Goal: Task Accomplishment & Management: Use online tool/utility

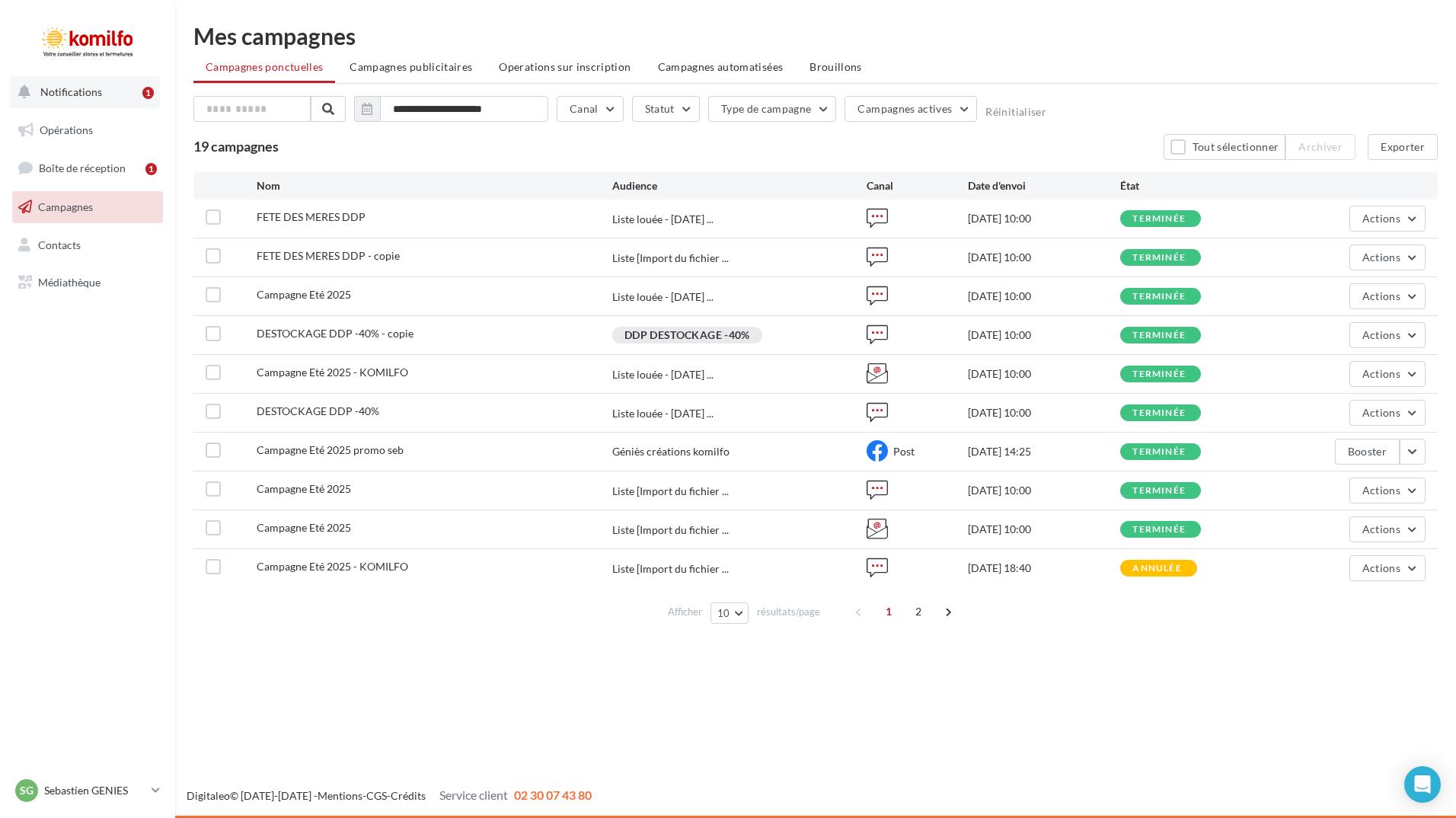
click at [74, 92] on span "Notifications" at bounding box center [71, 92] width 62 height 13
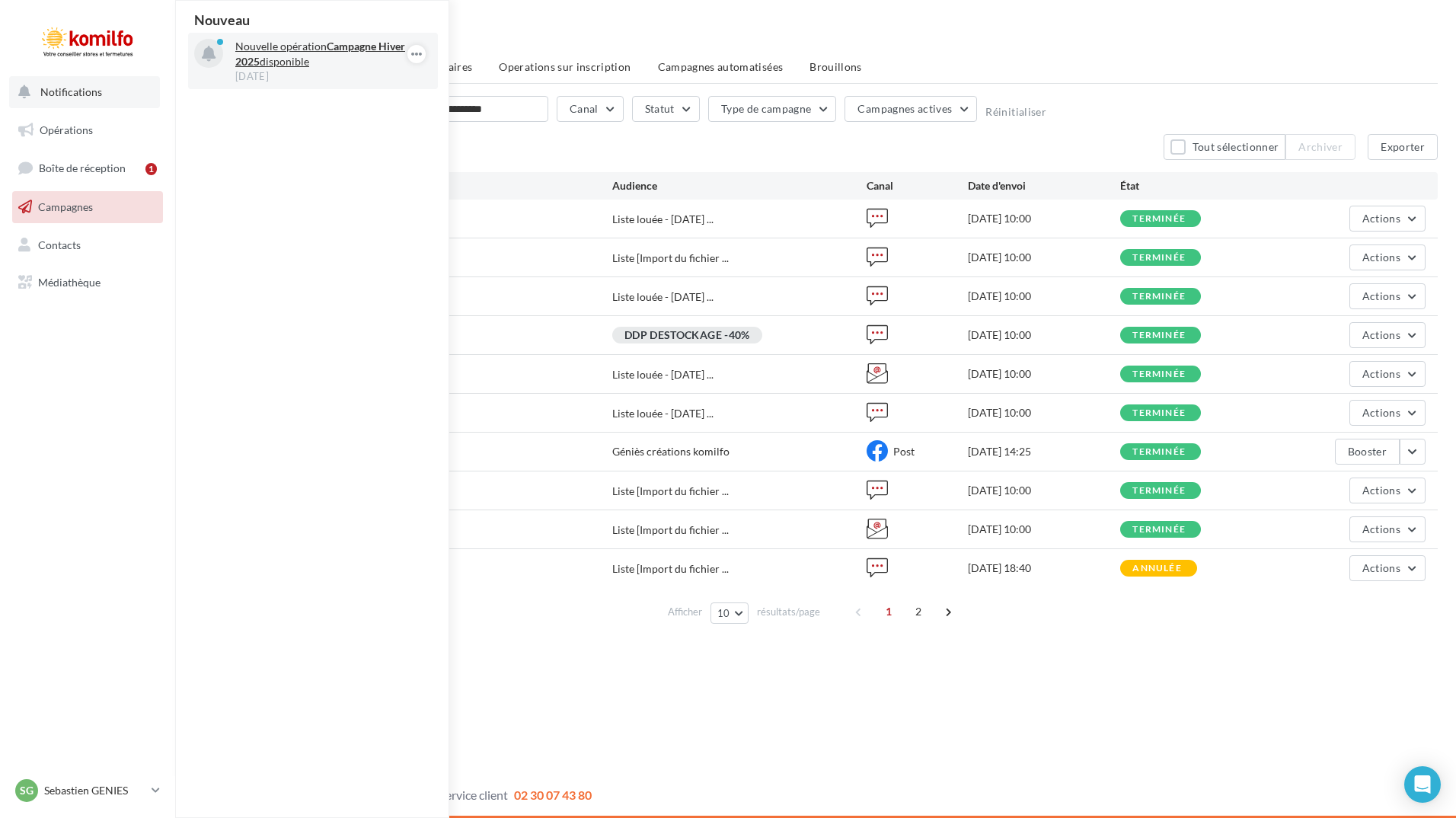
click at [320, 62] on p "Nouvelle opération Campagne Hiver 2025 disponible" at bounding box center [323, 54] width 176 height 31
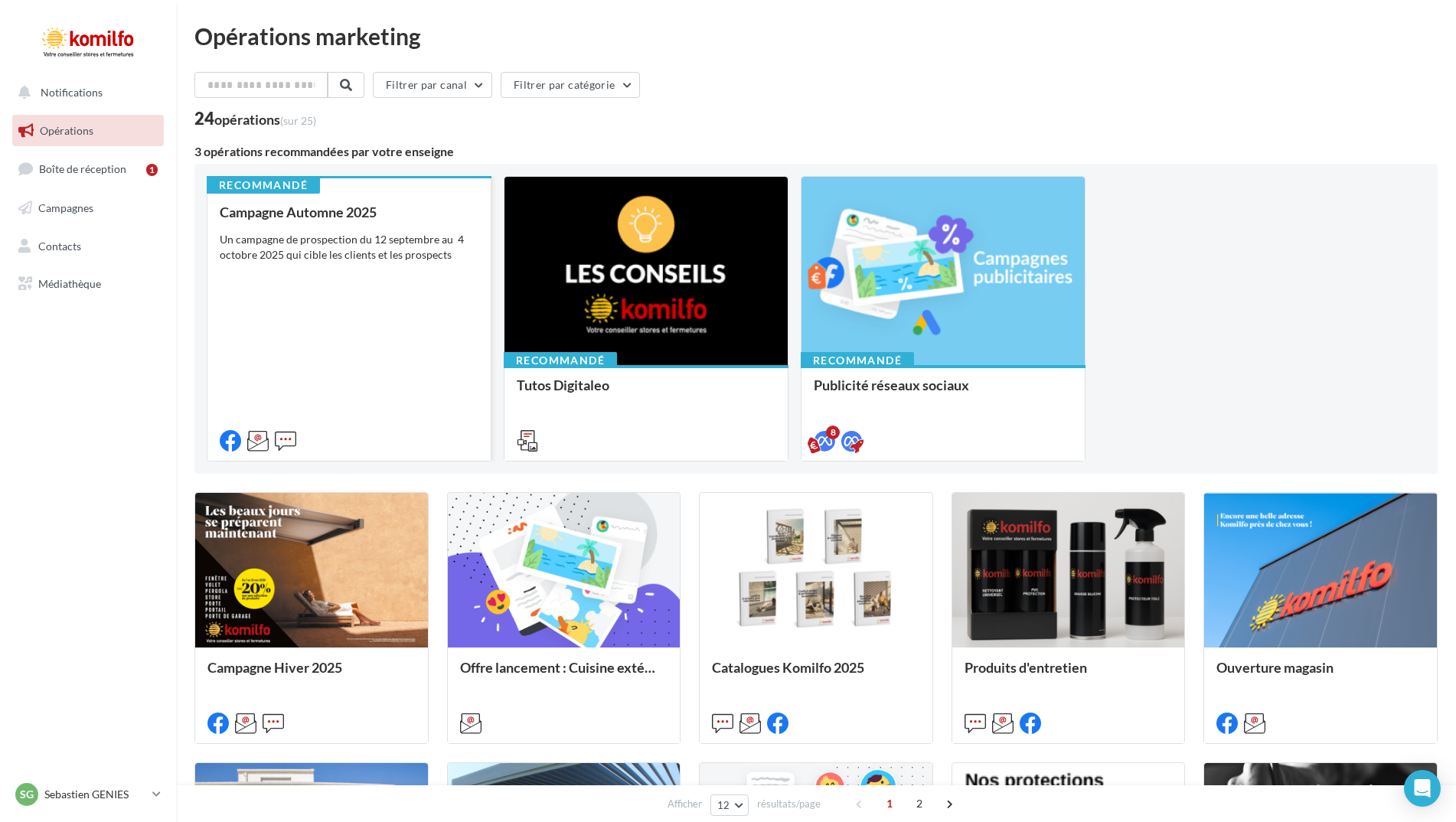
click at [348, 321] on div "Campagne Automne 2025 Un campagne de prospection du 12 septembre au 4 octobre 2…" at bounding box center [349, 325] width 259 height 242
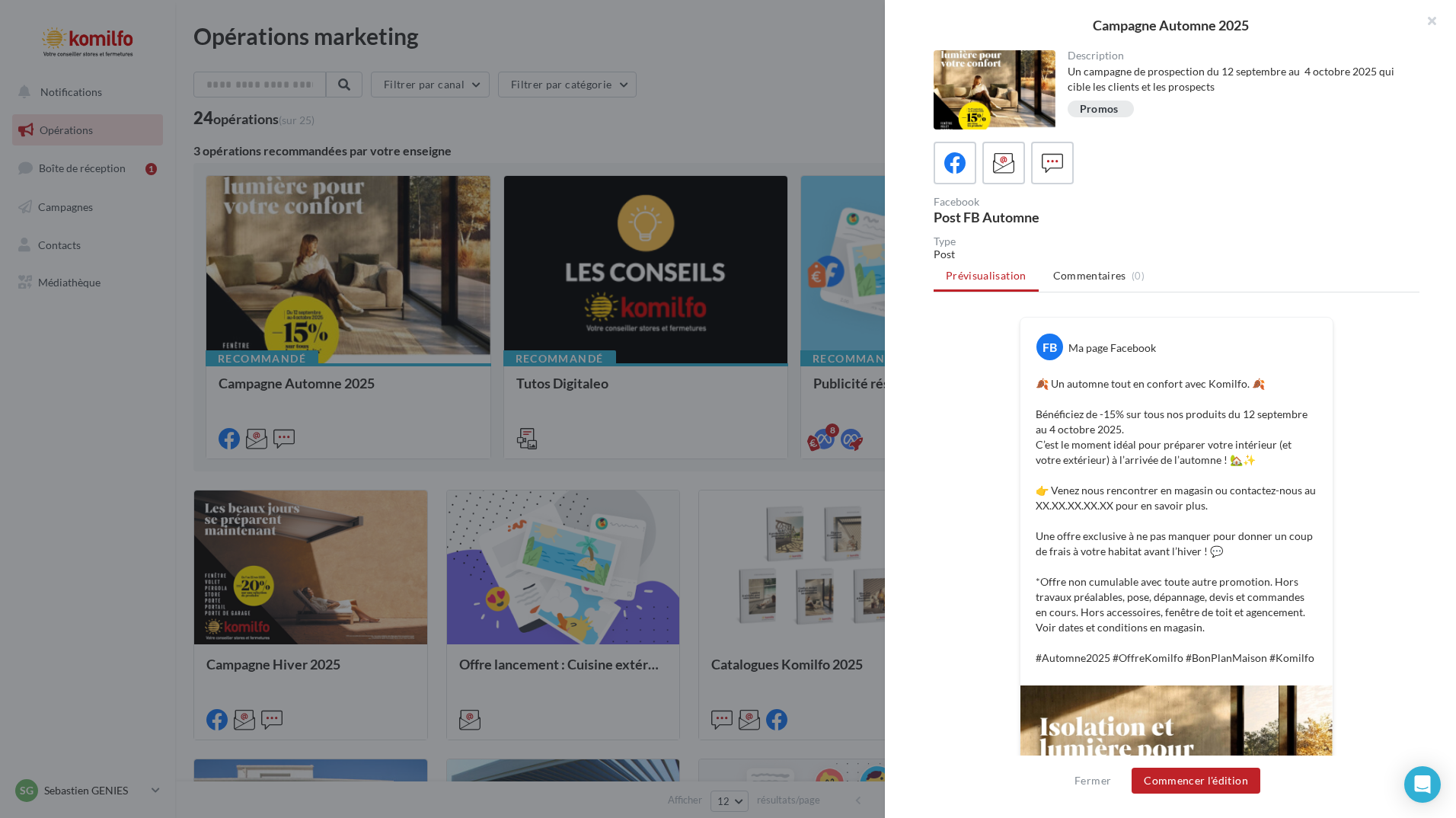
click at [108, 415] on div at bounding box center [728, 409] width 1456 height 818
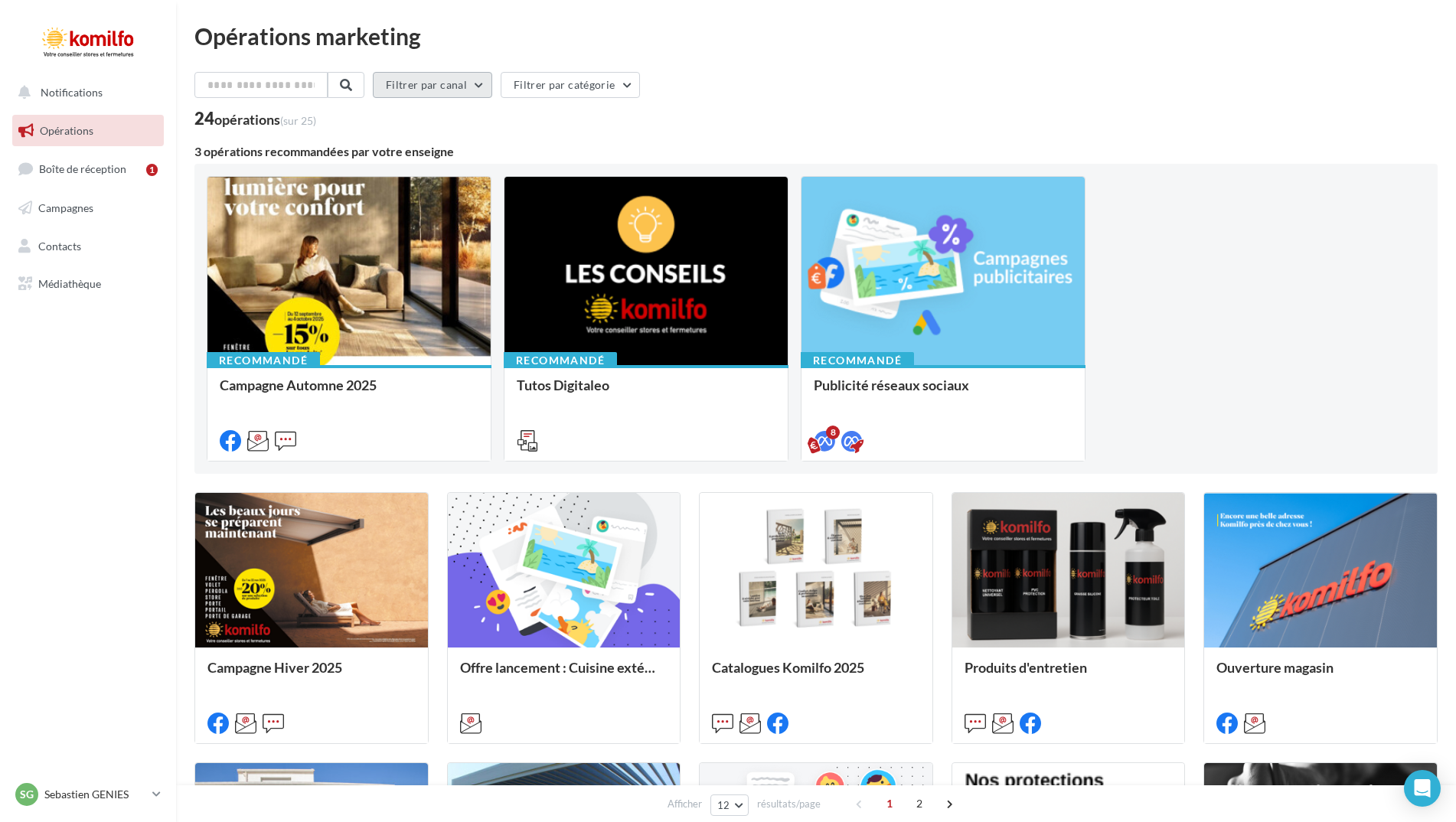
click at [445, 93] on button "Filtrer par canal" at bounding box center [432, 85] width 119 height 26
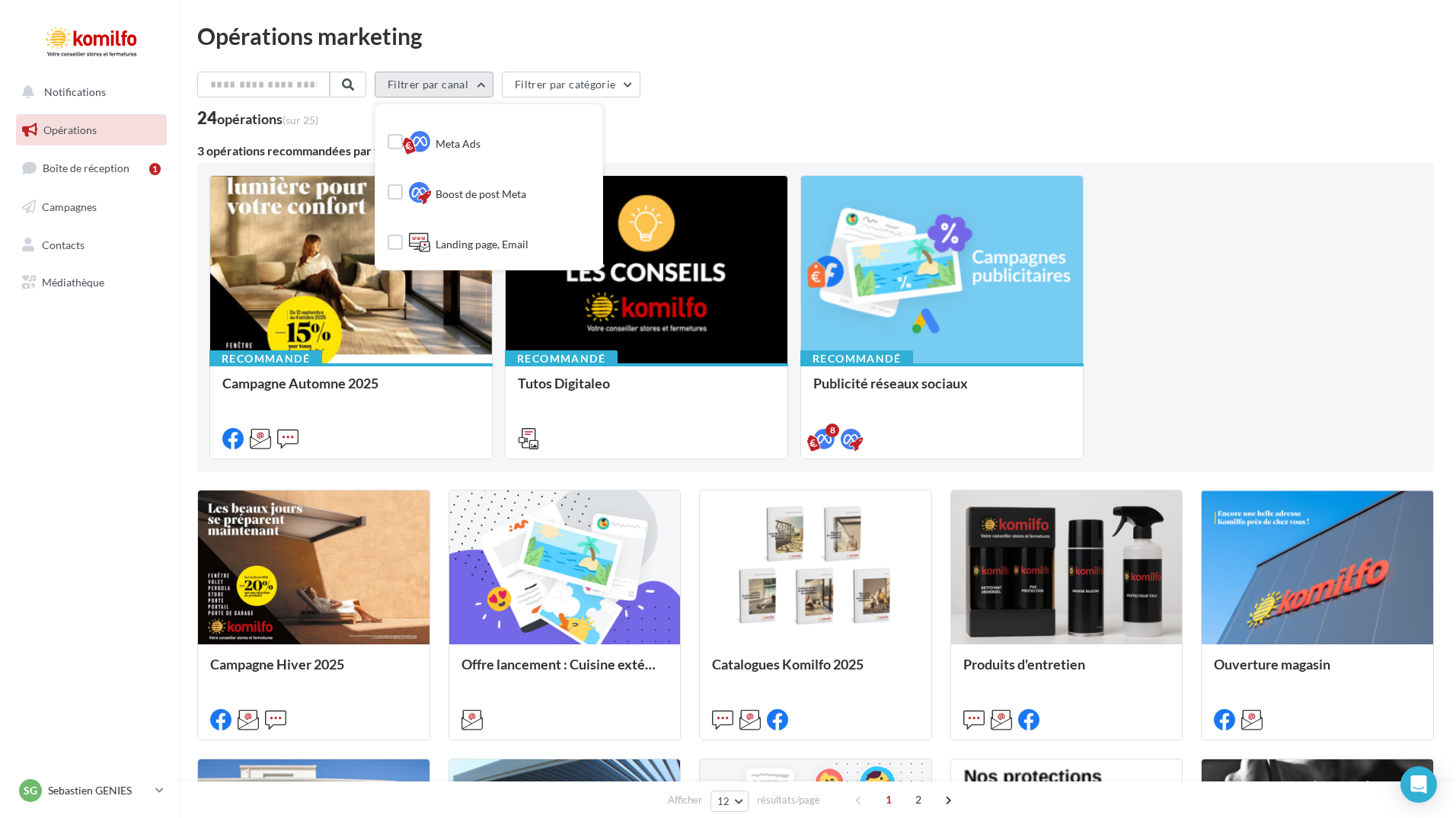
scroll to position [233, 0]
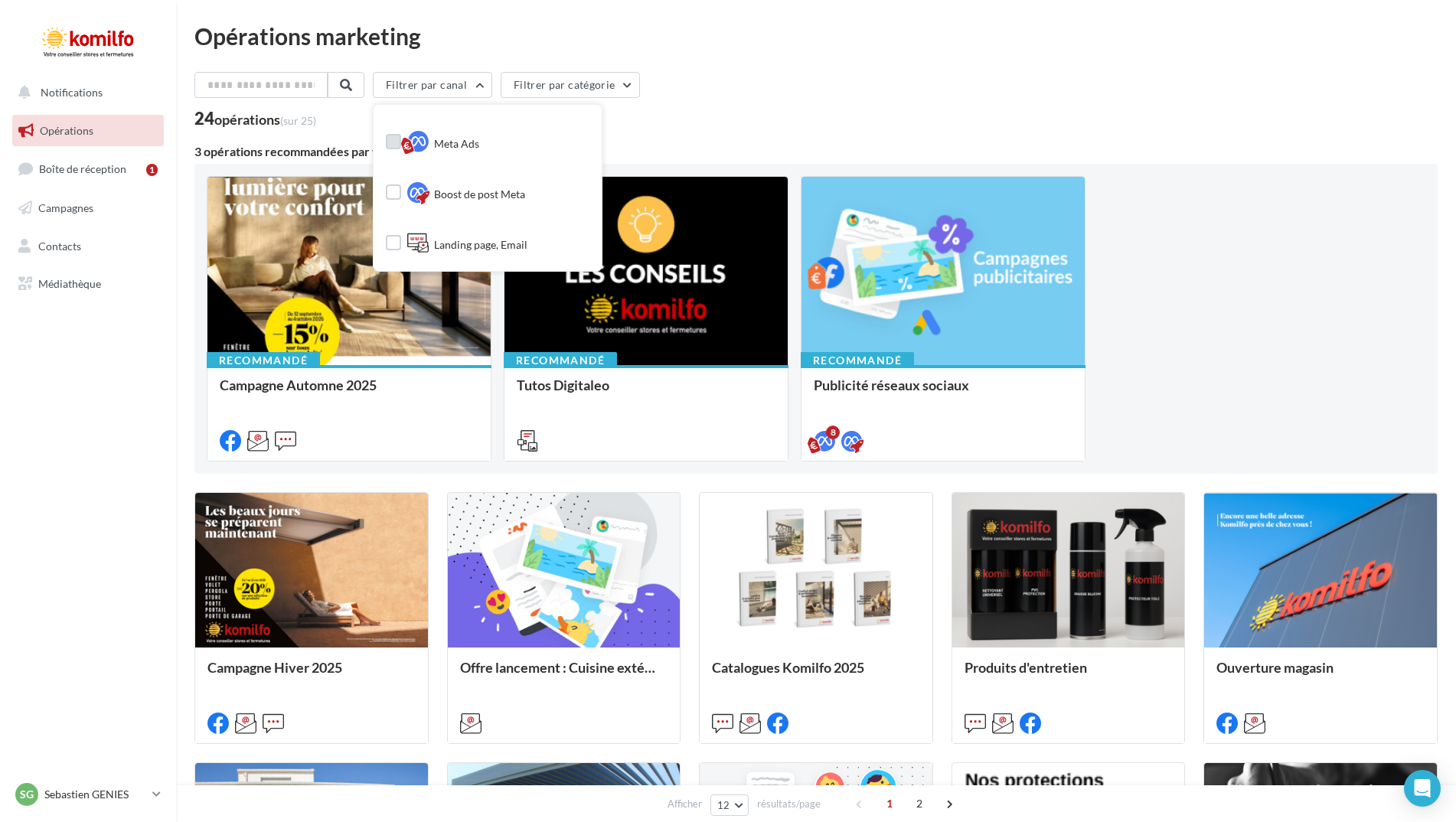
click at [466, 146] on span "Meta Ads" at bounding box center [456, 143] width 45 height 15
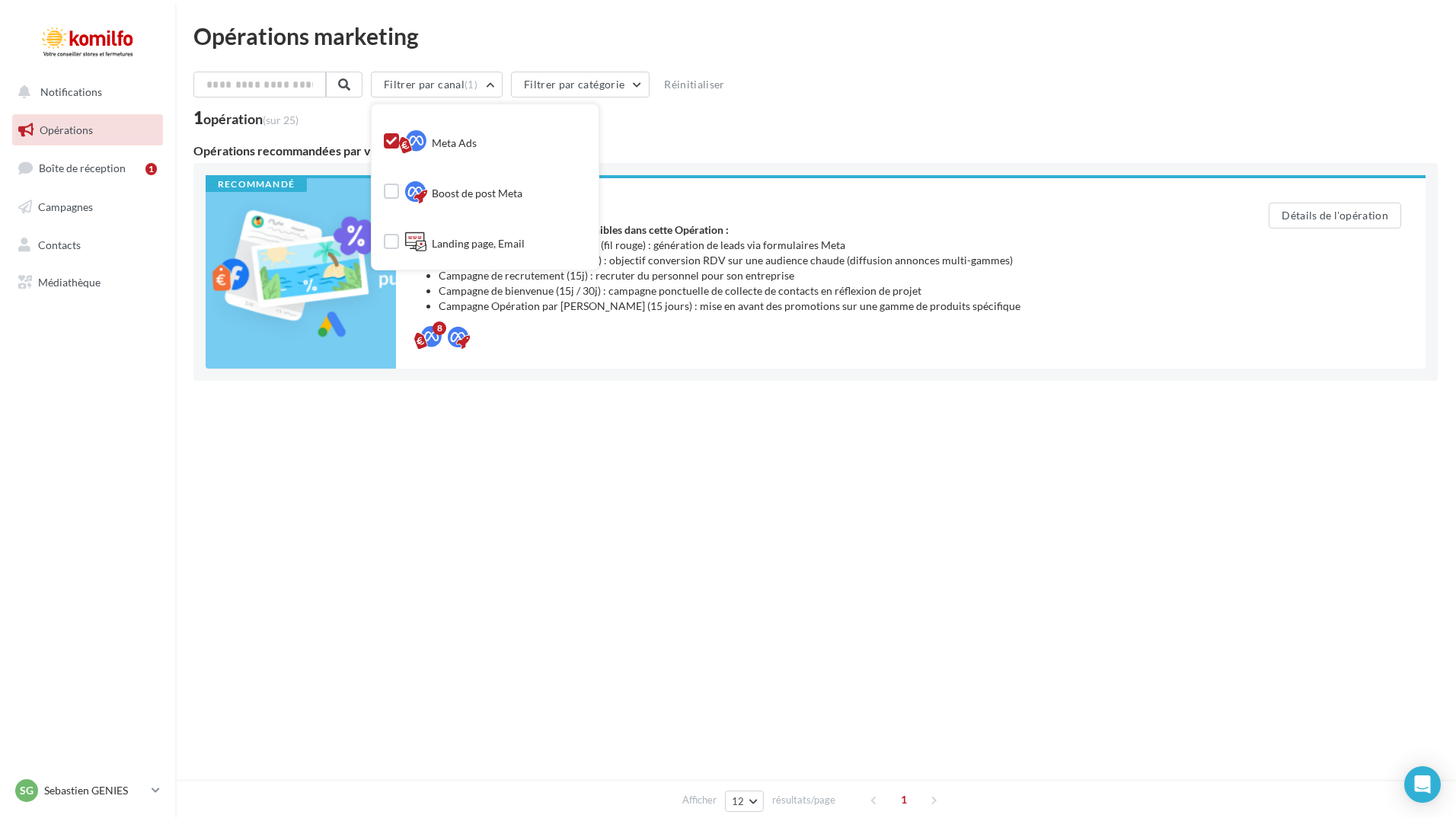
click at [987, 503] on div "Notifications Opérations Boîte de réception 1 Campagnes Contacts Mes cibles Méd…" at bounding box center [728, 409] width 1456 height 818
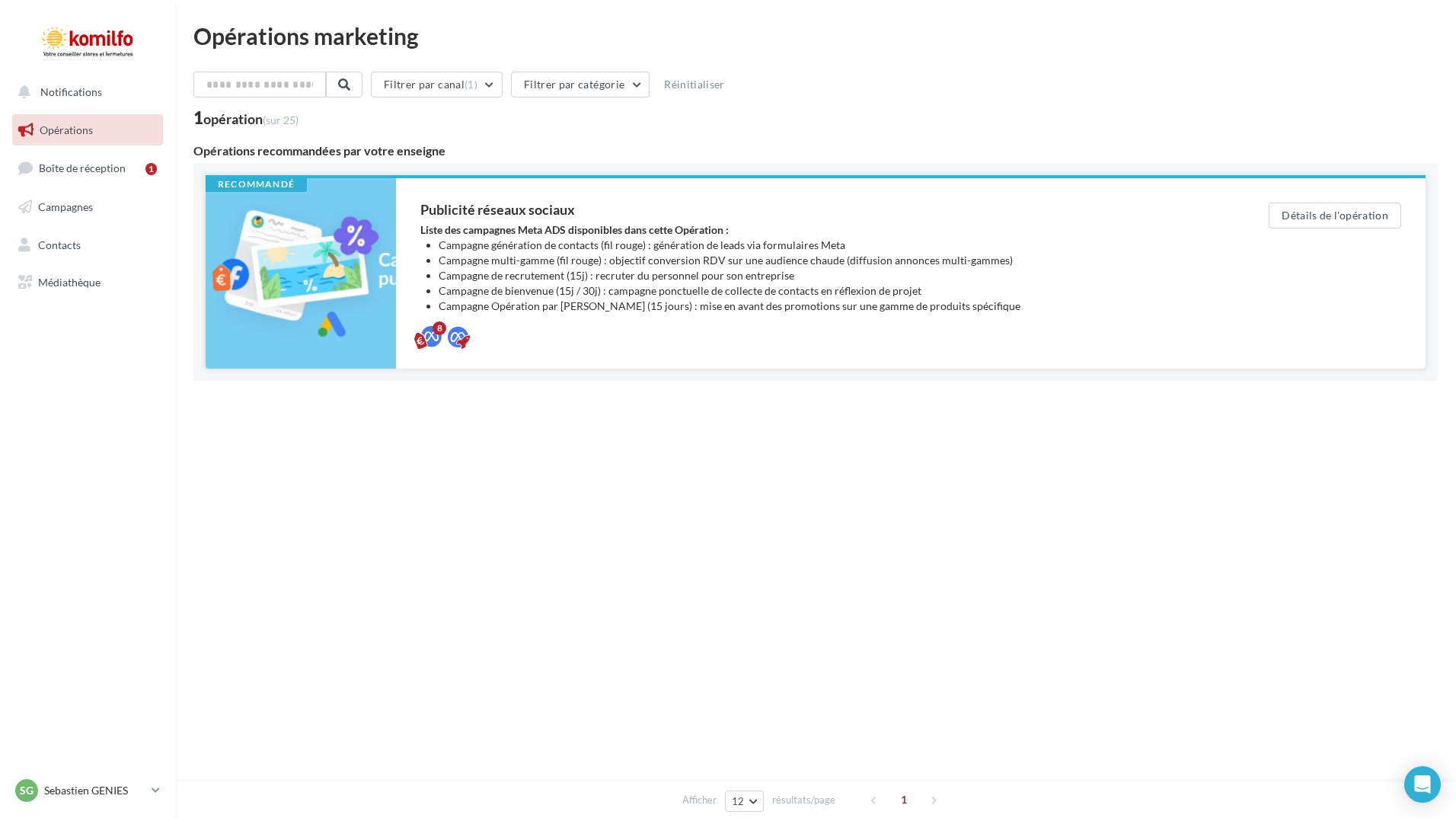
click at [777, 254] on li "Campagne multi-gamme (fil rouge) : objectif conversion RDV sur une audience cha…" at bounding box center [823, 260] width 770 height 15
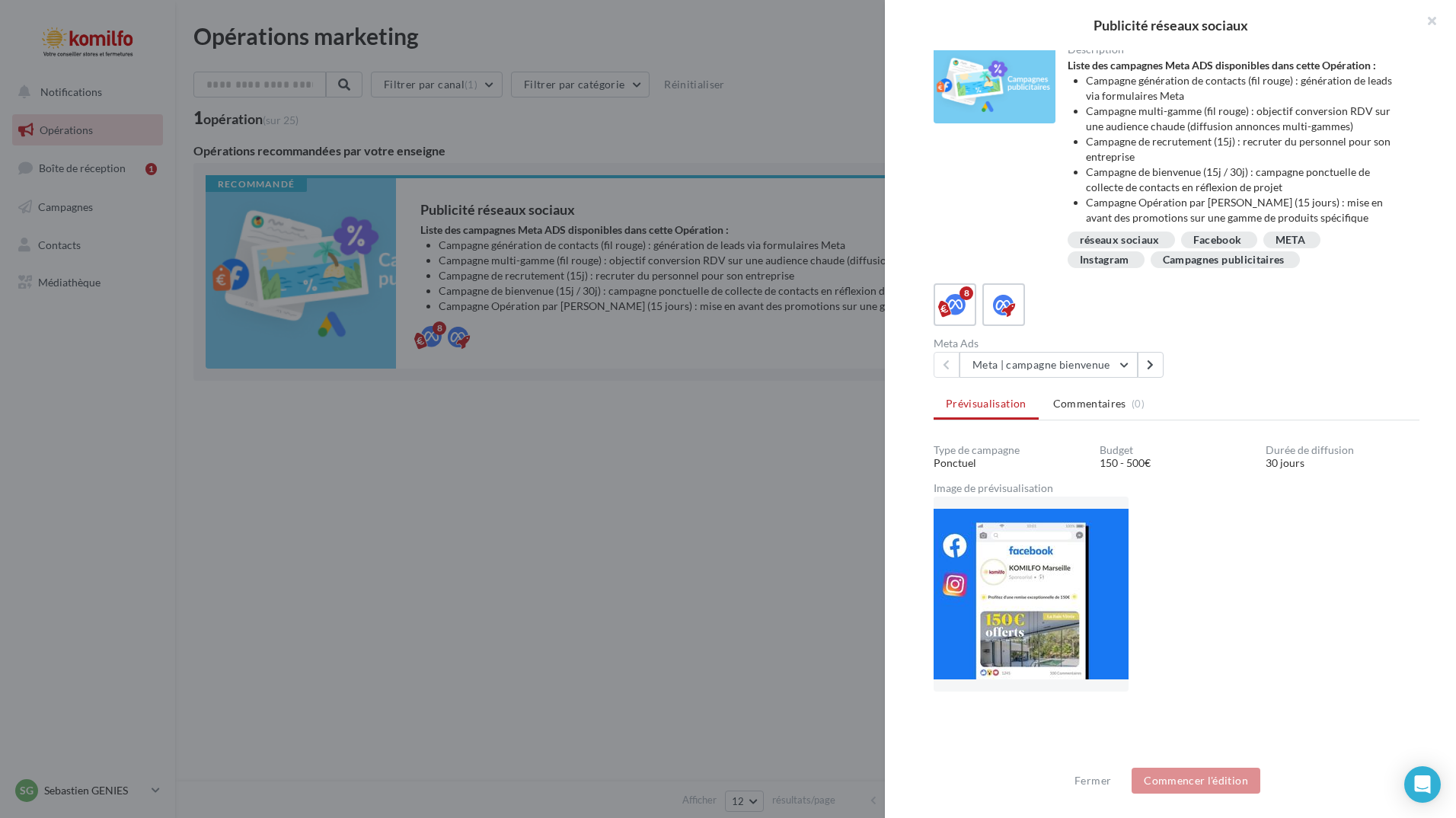
scroll to position [153, 0]
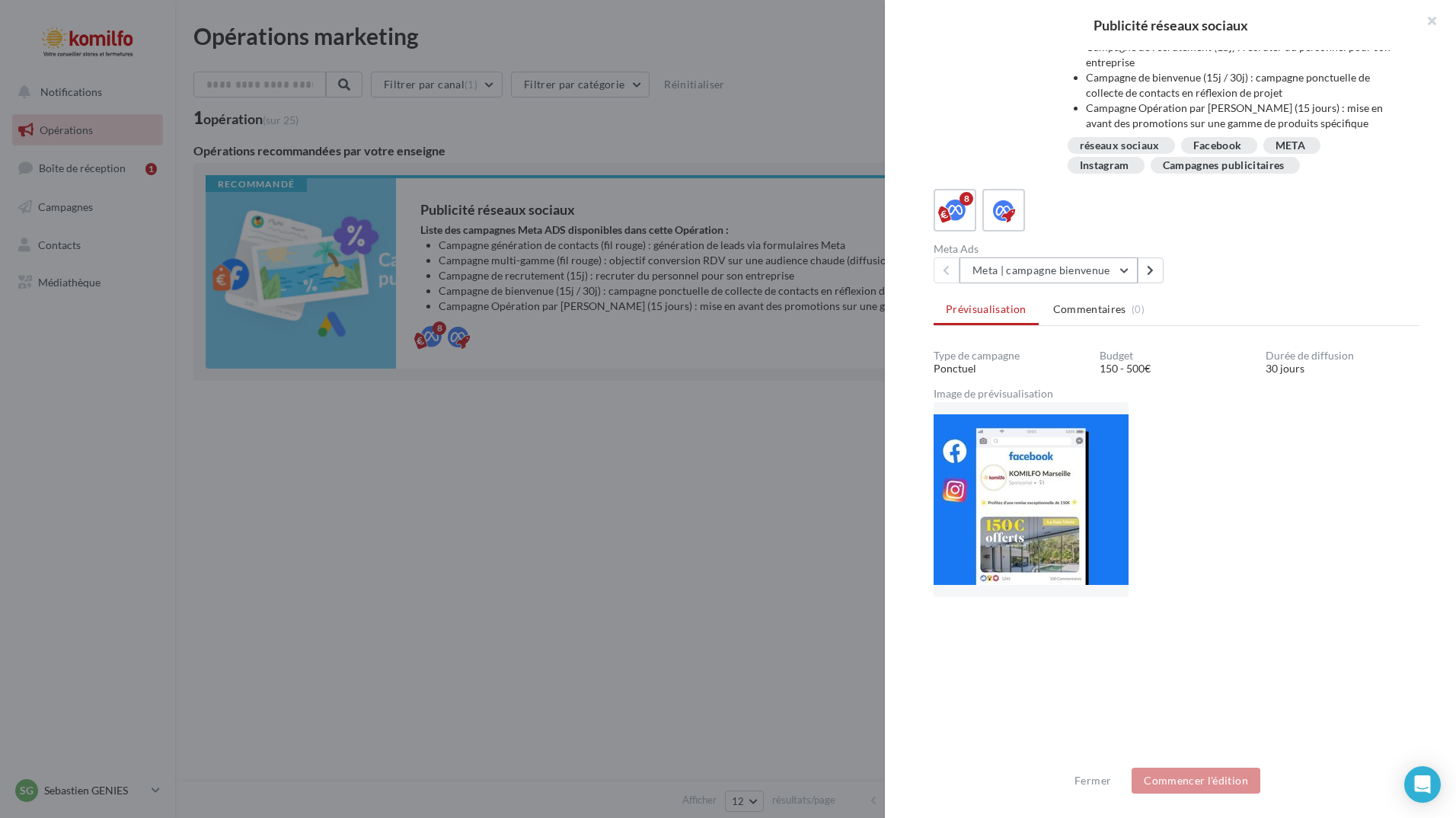
click at [1126, 274] on button "Meta | campagne bienvenue" at bounding box center [1048, 271] width 178 height 26
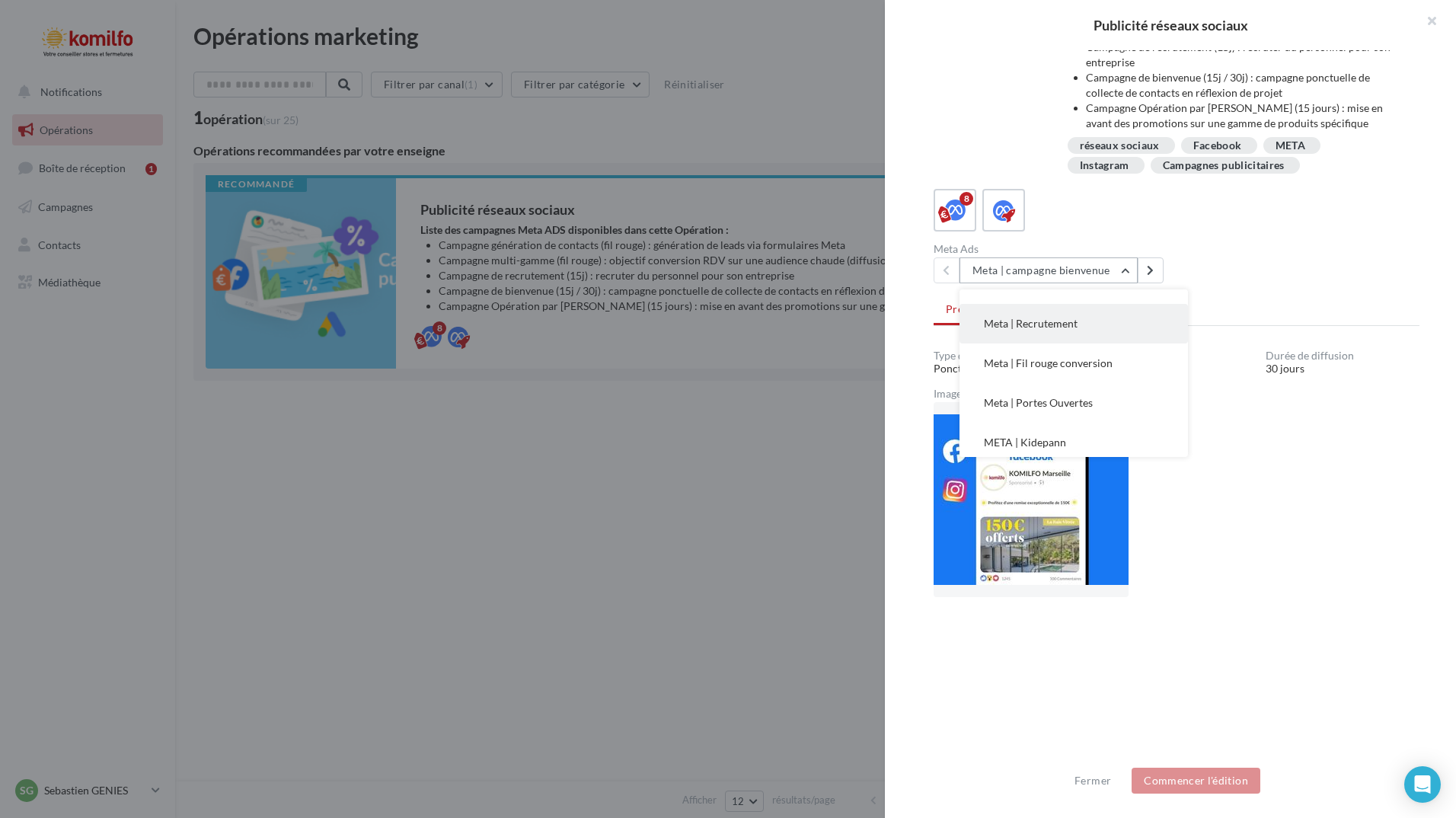
scroll to position [150, 0]
click at [1129, 430] on button "Opération Automne 2025" at bounding box center [1073, 437] width 229 height 40
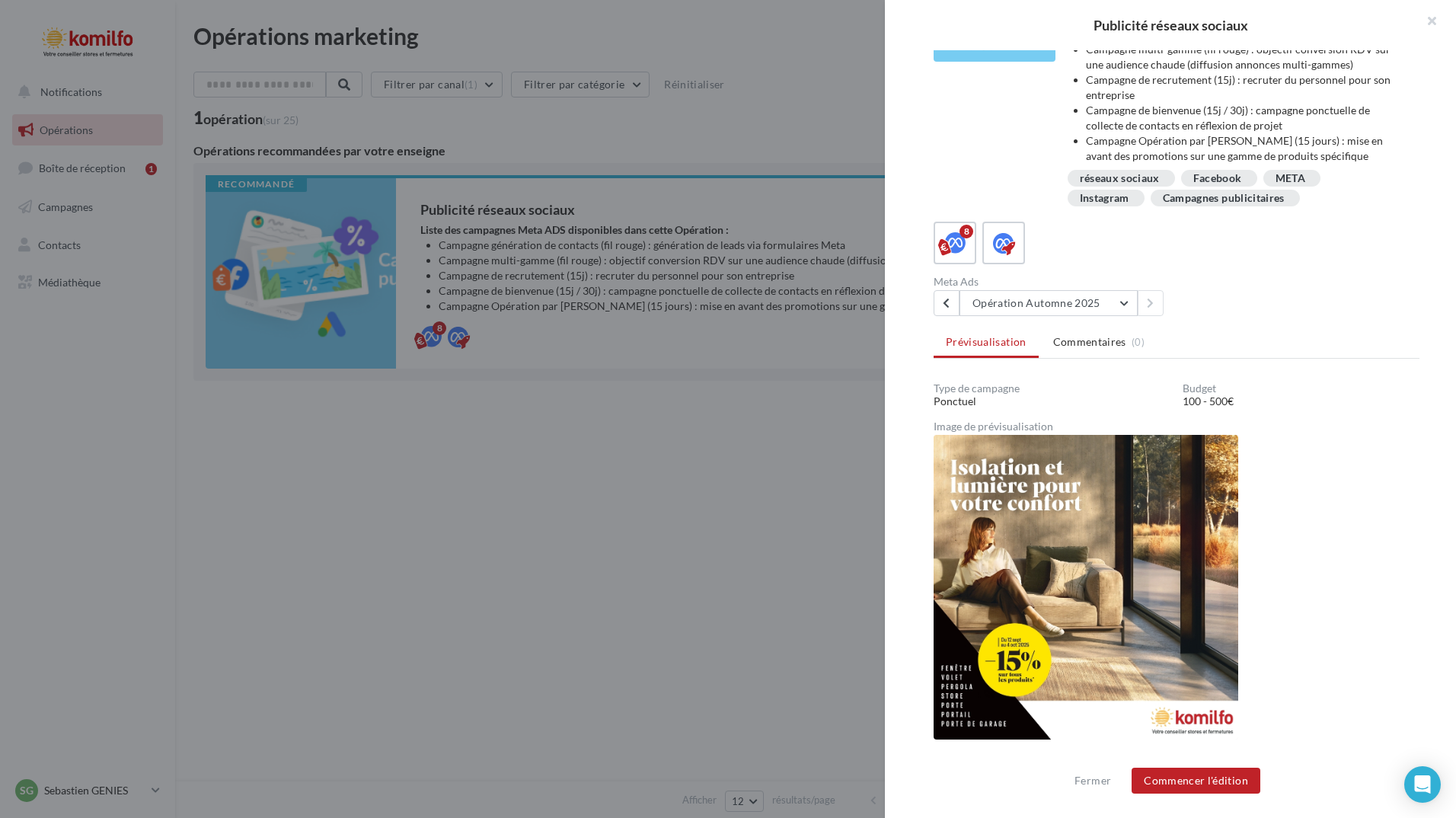
scroll to position [0, 0]
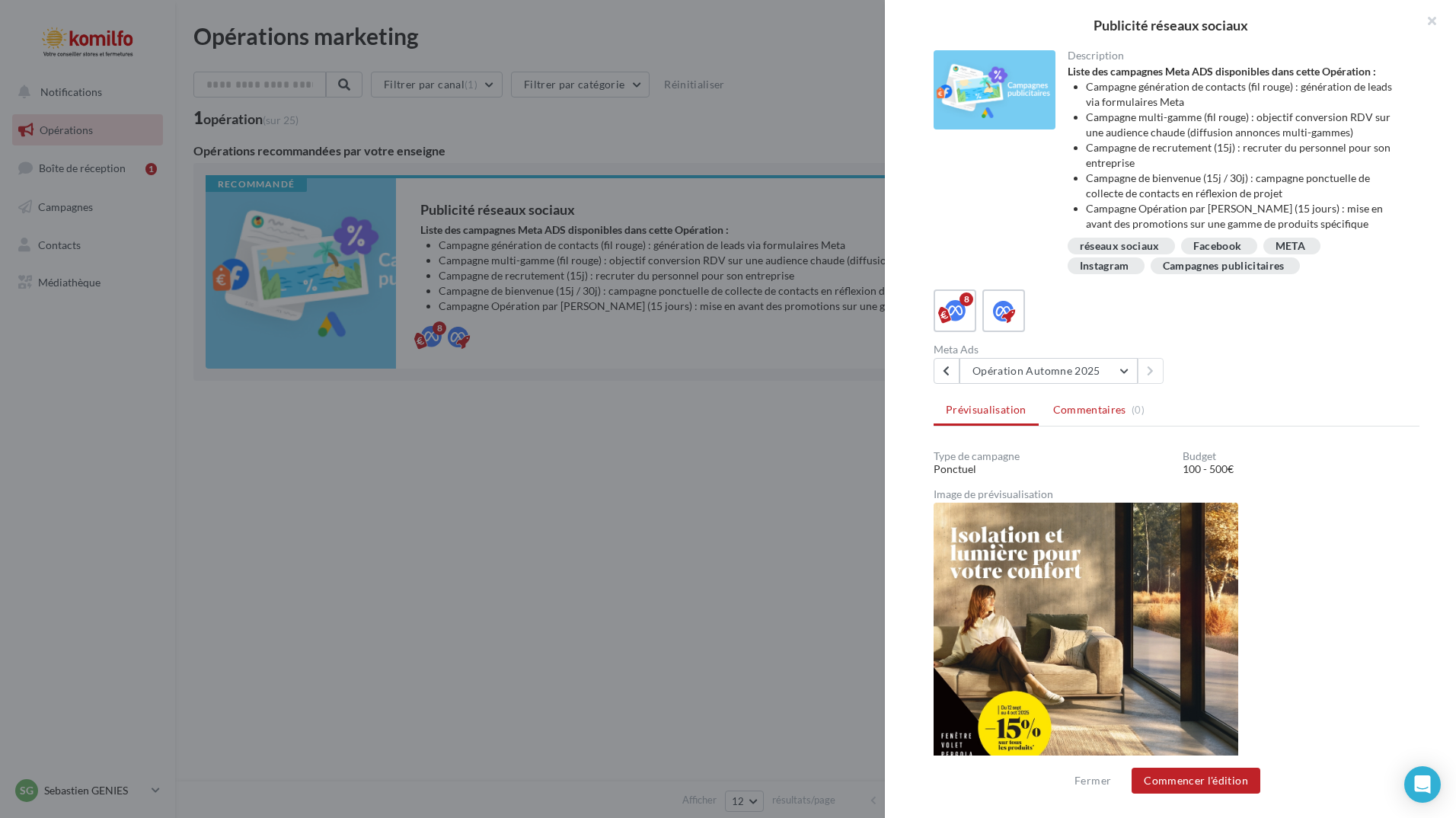
click at [1094, 411] on span "Commentaires" at bounding box center [1090, 409] width 73 height 15
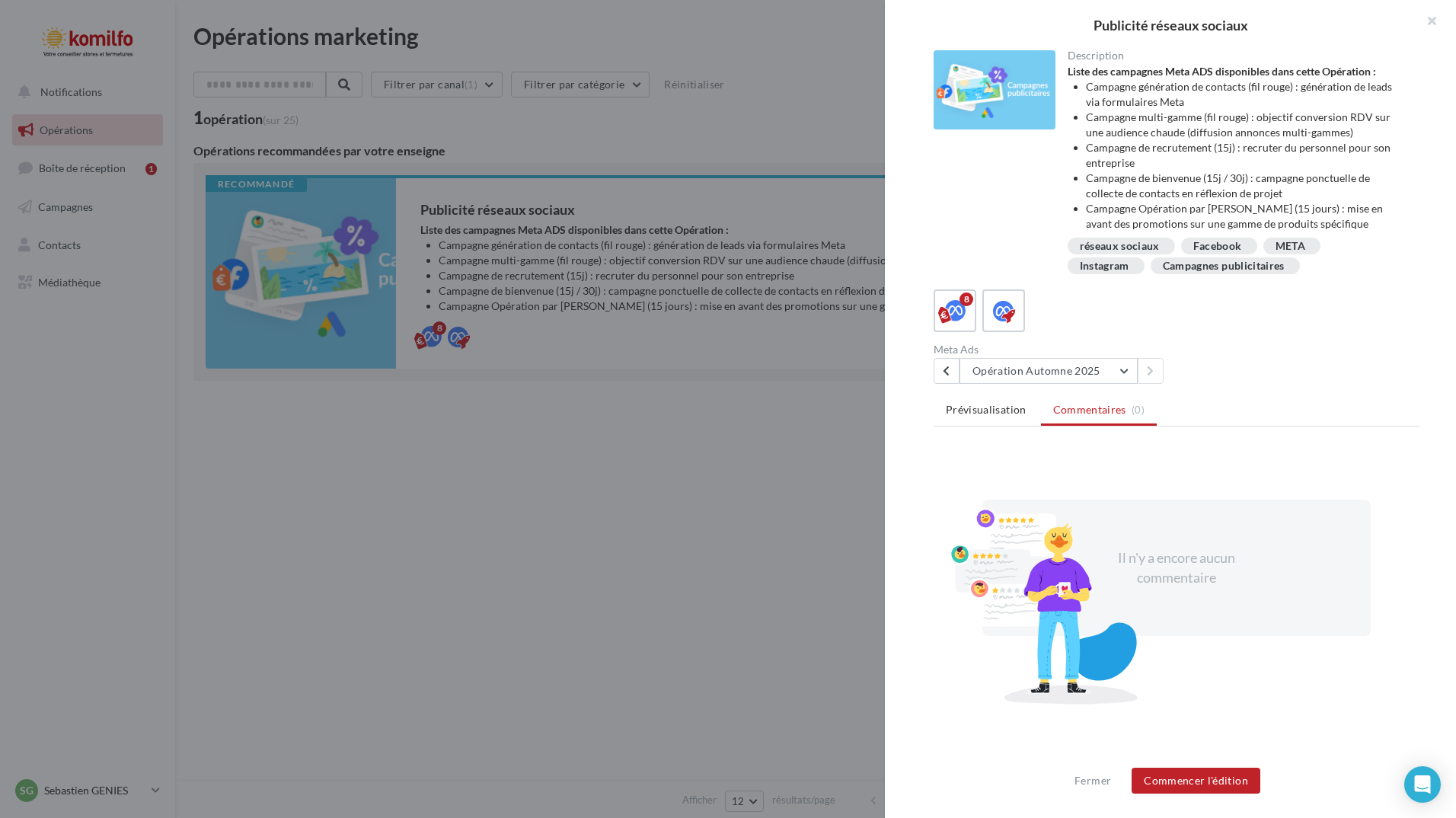
click at [1004, 415] on span "Prévisualisation" at bounding box center [986, 409] width 81 height 13
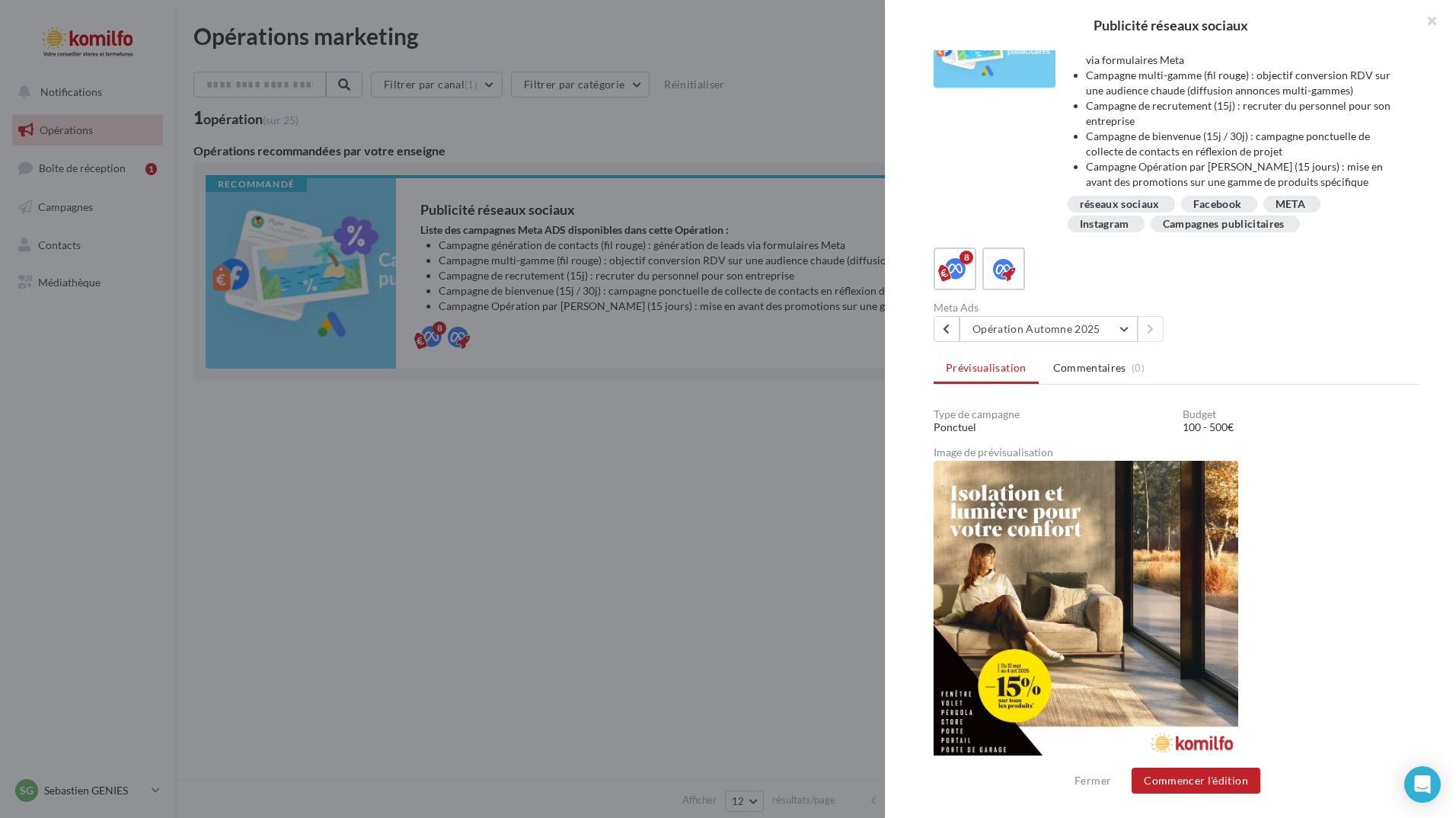
scroll to position [76, 0]
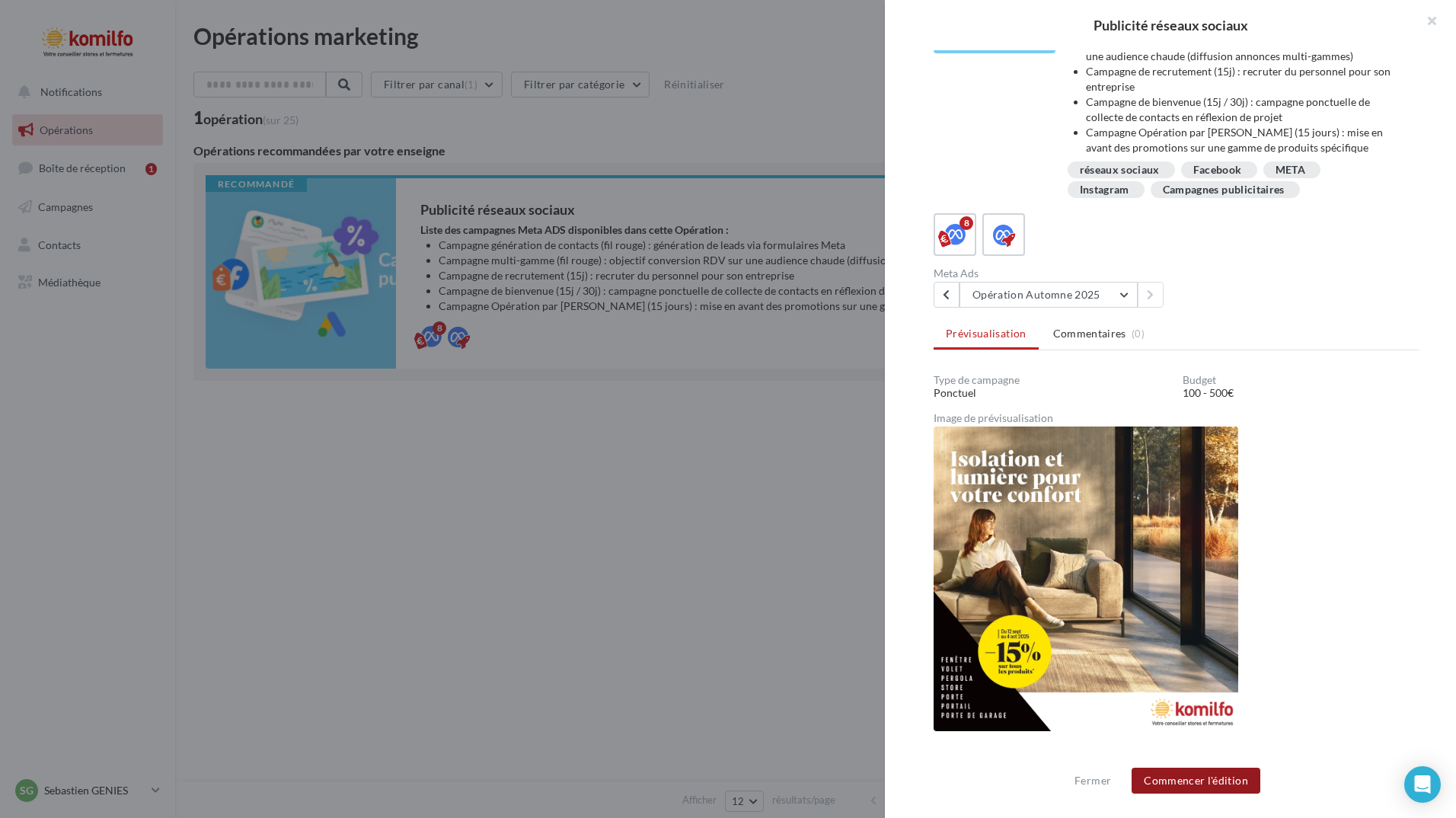
click at [1164, 781] on button "Commencer l'édition" at bounding box center [1196, 781] width 129 height 26
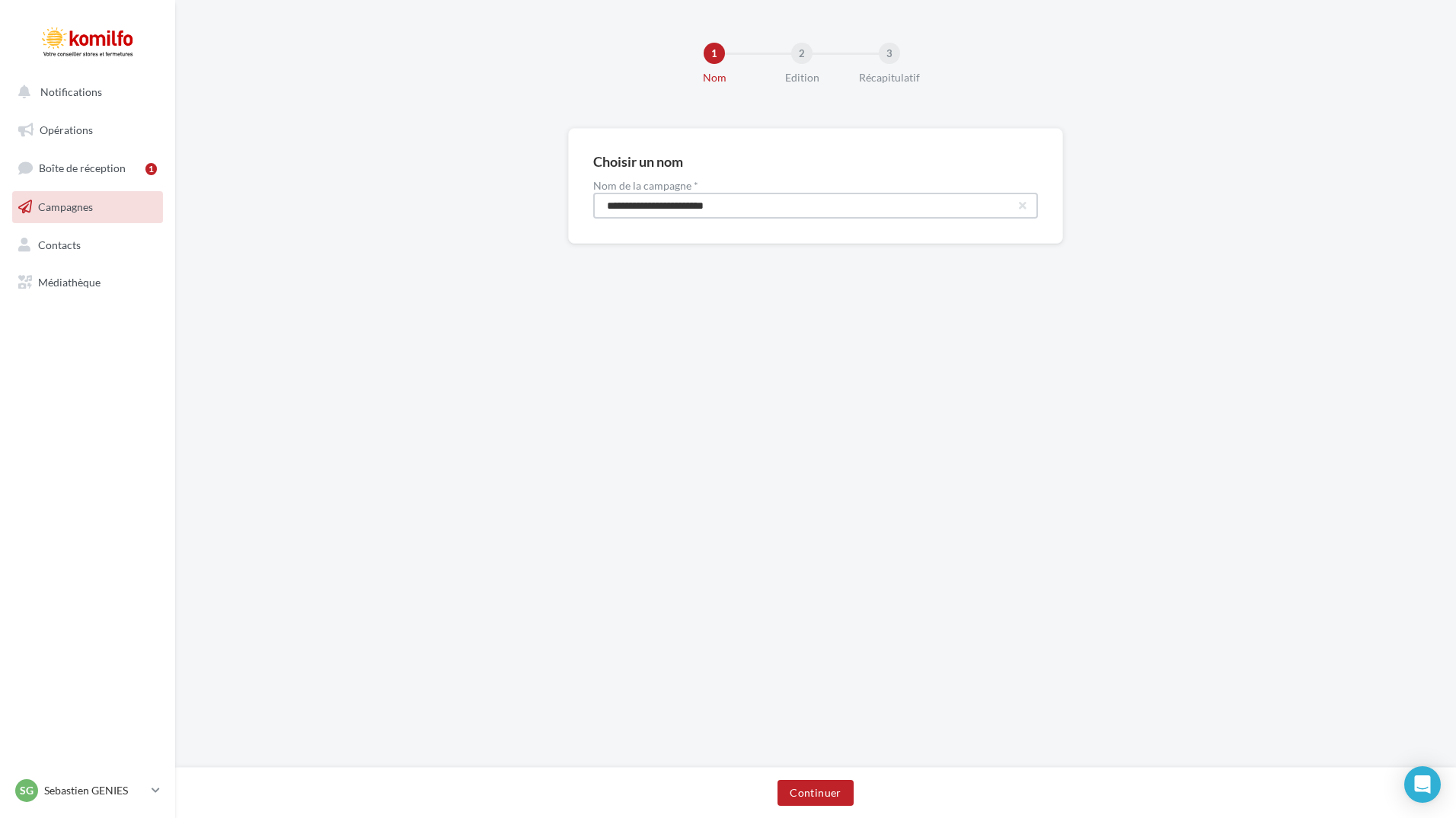
click at [672, 207] on input "**********" at bounding box center [815, 206] width 444 height 26
drag, startPoint x: 815, startPoint y: 209, endPoint x: 263, endPoint y: 229, distance: 552.4
click at [361, 210] on div "**********" at bounding box center [815, 210] width 1281 height 165
type input "*"
type input "**********"
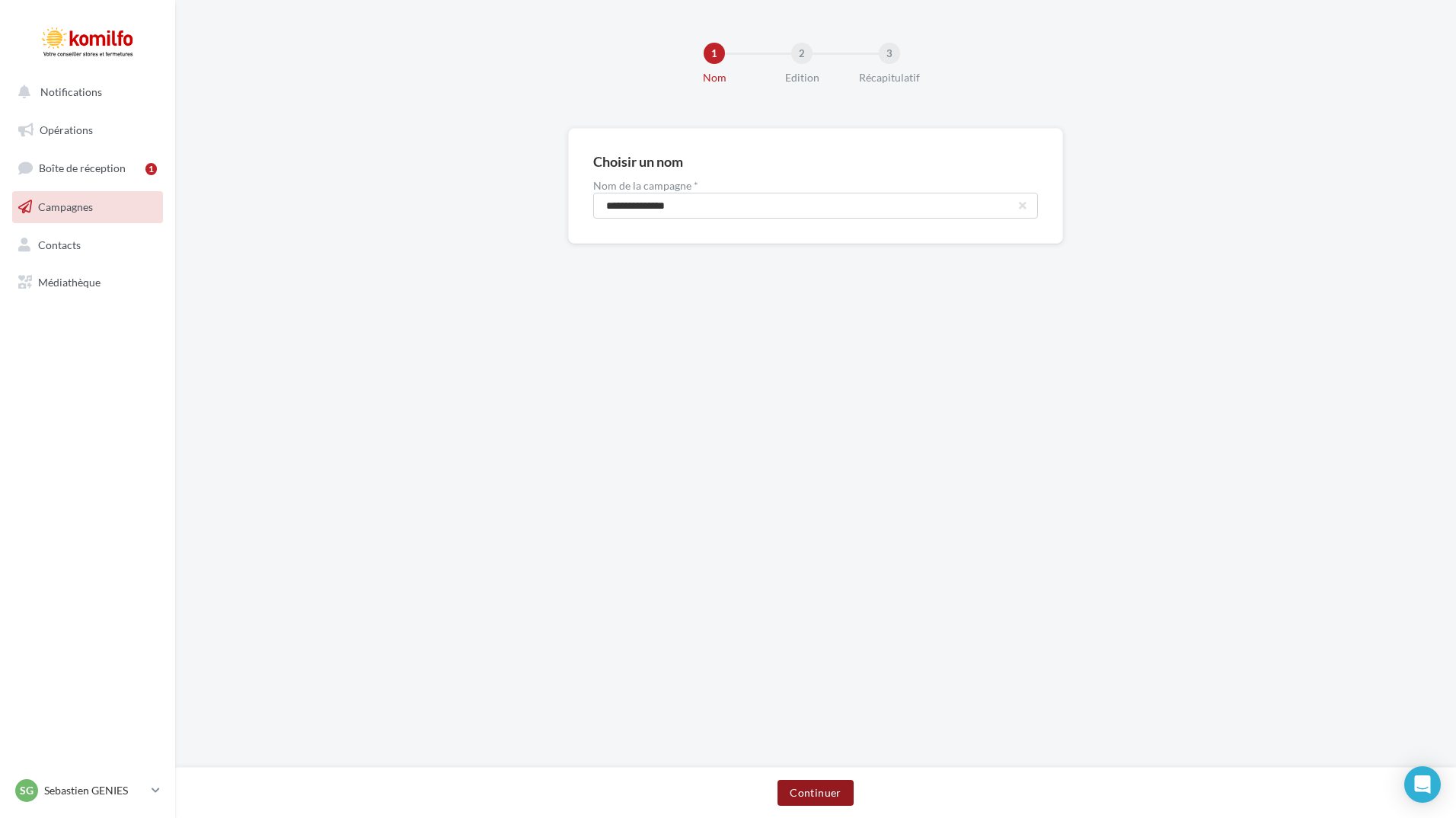
click at [800, 796] on button "Continuer" at bounding box center [815, 793] width 75 height 26
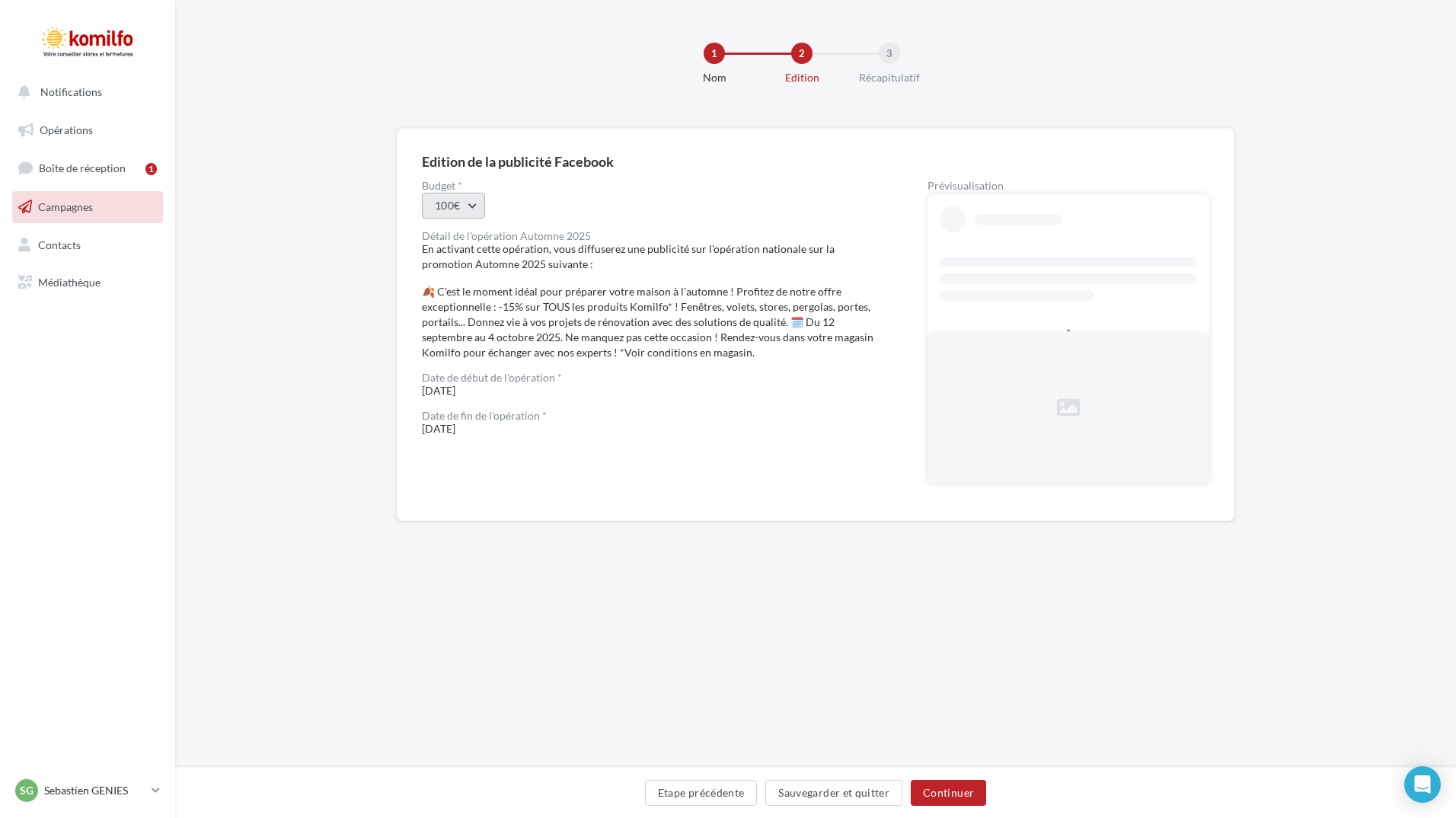
click at [479, 211] on button "100€" at bounding box center [454, 206] width 63 height 26
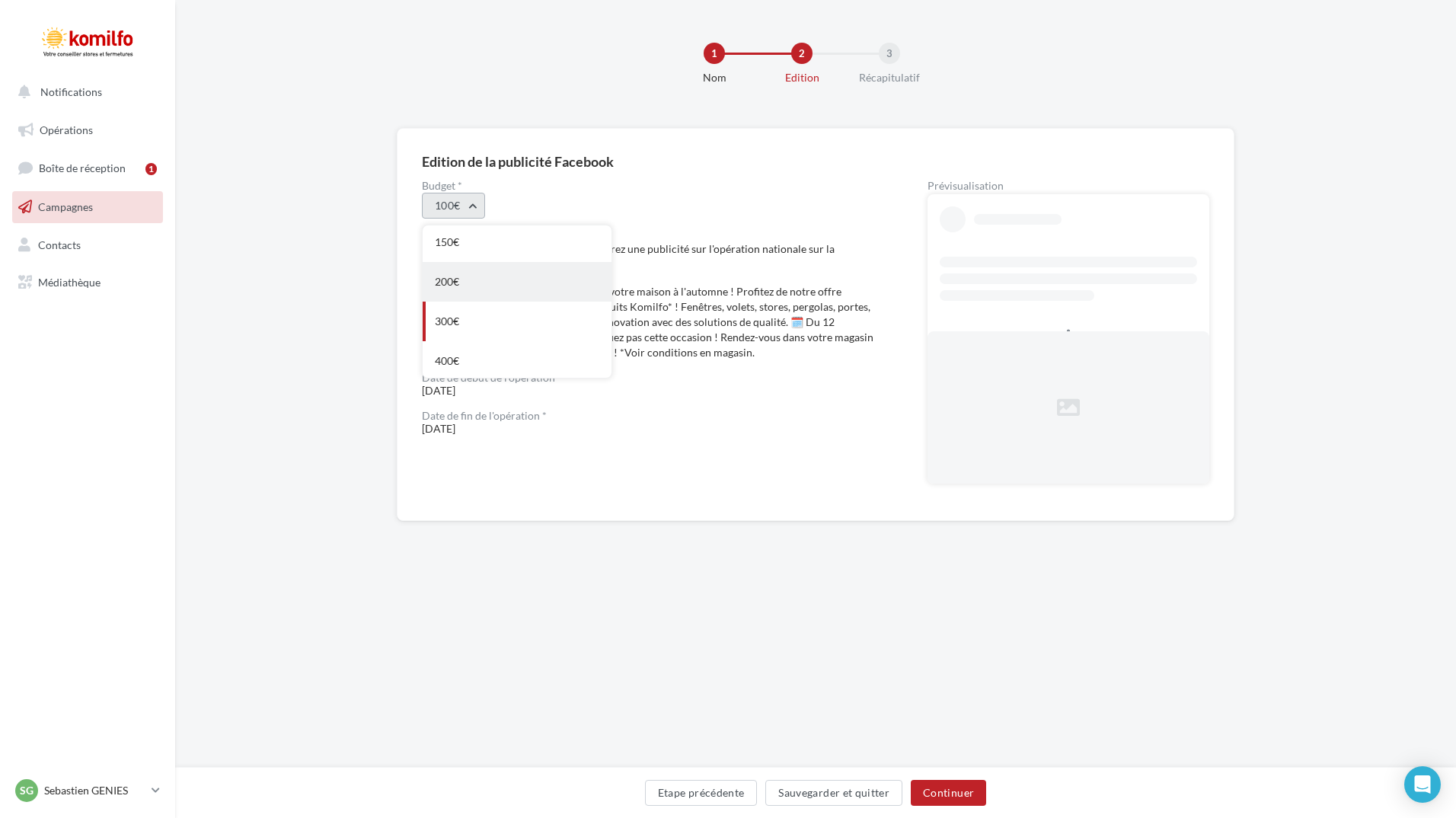
scroll to position [85, 0]
click at [289, 301] on div "Edition de la publicité Facebook Budget * 100€ 100€ 150€ 200€ 300€ 400€ 500€ Dé…" at bounding box center [815, 349] width 1281 height 442
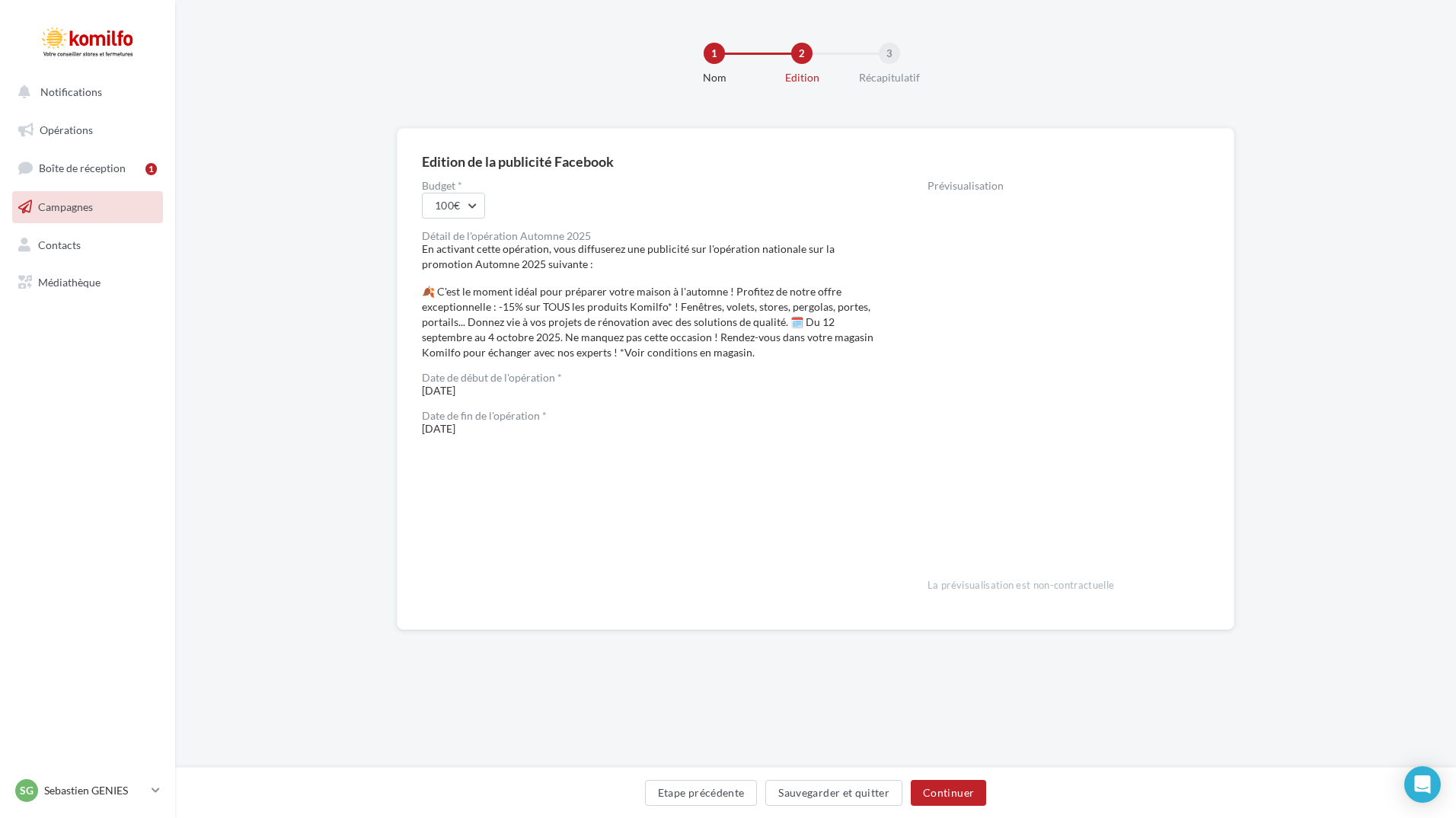
click at [736, 546] on div "Budget * 100€ Détail de l'opération Automne 2025 En activant cette opération, v…" at bounding box center [651, 392] width 457 height 424
drag, startPoint x: 1233, startPoint y: 142, endPoint x: 1221, endPoint y: 140, distance: 12.2
click at [1231, 142] on div "Edition de la publicité Facebook Budget * 100€ Détail de l'opération Automne 20…" at bounding box center [815, 379] width 838 height 502
click at [465, 206] on button "100€" at bounding box center [454, 206] width 63 height 26
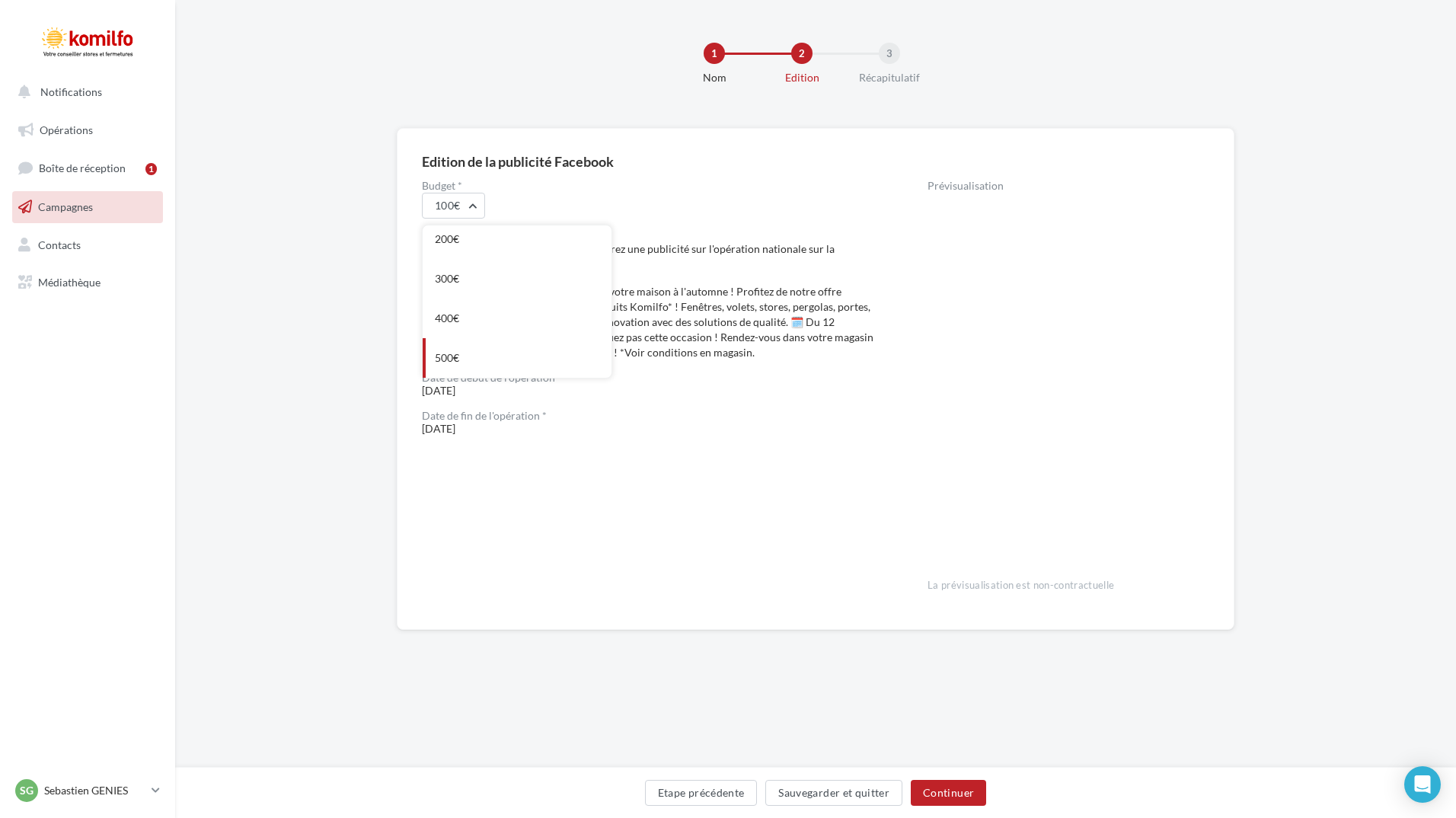
click at [715, 562] on div "Budget * 100€ 100€ 150€ 200€ 300€ 400€ 500€ Détail de l'opération Automne 2025 …" at bounding box center [651, 392] width 457 height 424
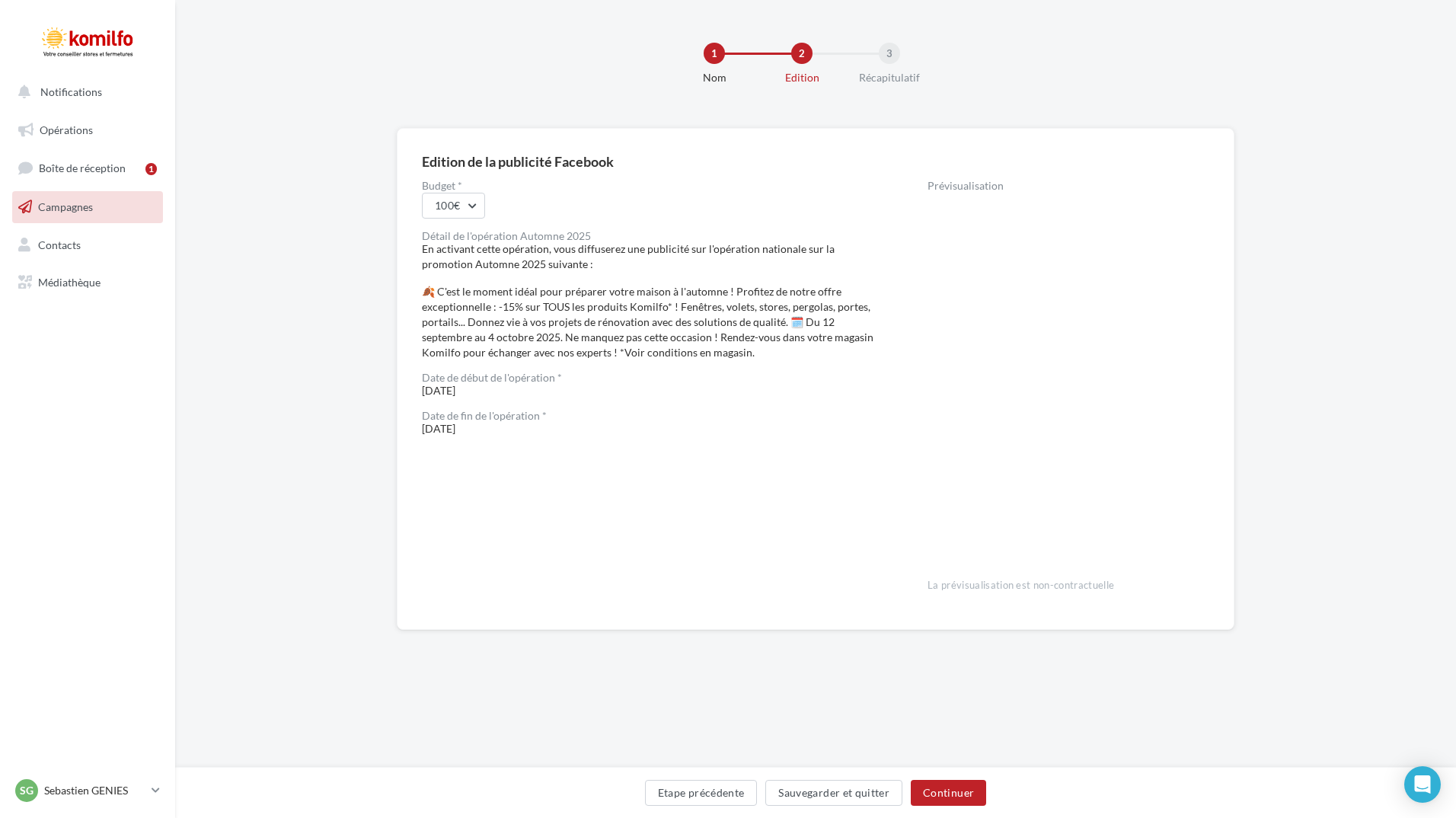
drag, startPoint x: 690, startPoint y: 498, endPoint x: 699, endPoint y: 497, distance: 9.1
click at [690, 498] on div "Budget * 100€ Détail de l'opération Automne 2025 En activant cette opération, v…" at bounding box center [651, 392] width 457 height 424
click at [753, 448] on div "Budget * 100€ Détail de l'opération Automne 2025 En activant cette opération, v…" at bounding box center [651, 392] width 457 height 424
click at [1259, 162] on div "Edition de la publicité Facebook Budget * 100€ Détail de l'opération Automne 20…" at bounding box center [815, 403] width 1281 height 551
click at [478, 206] on button "100€" at bounding box center [454, 206] width 63 height 26
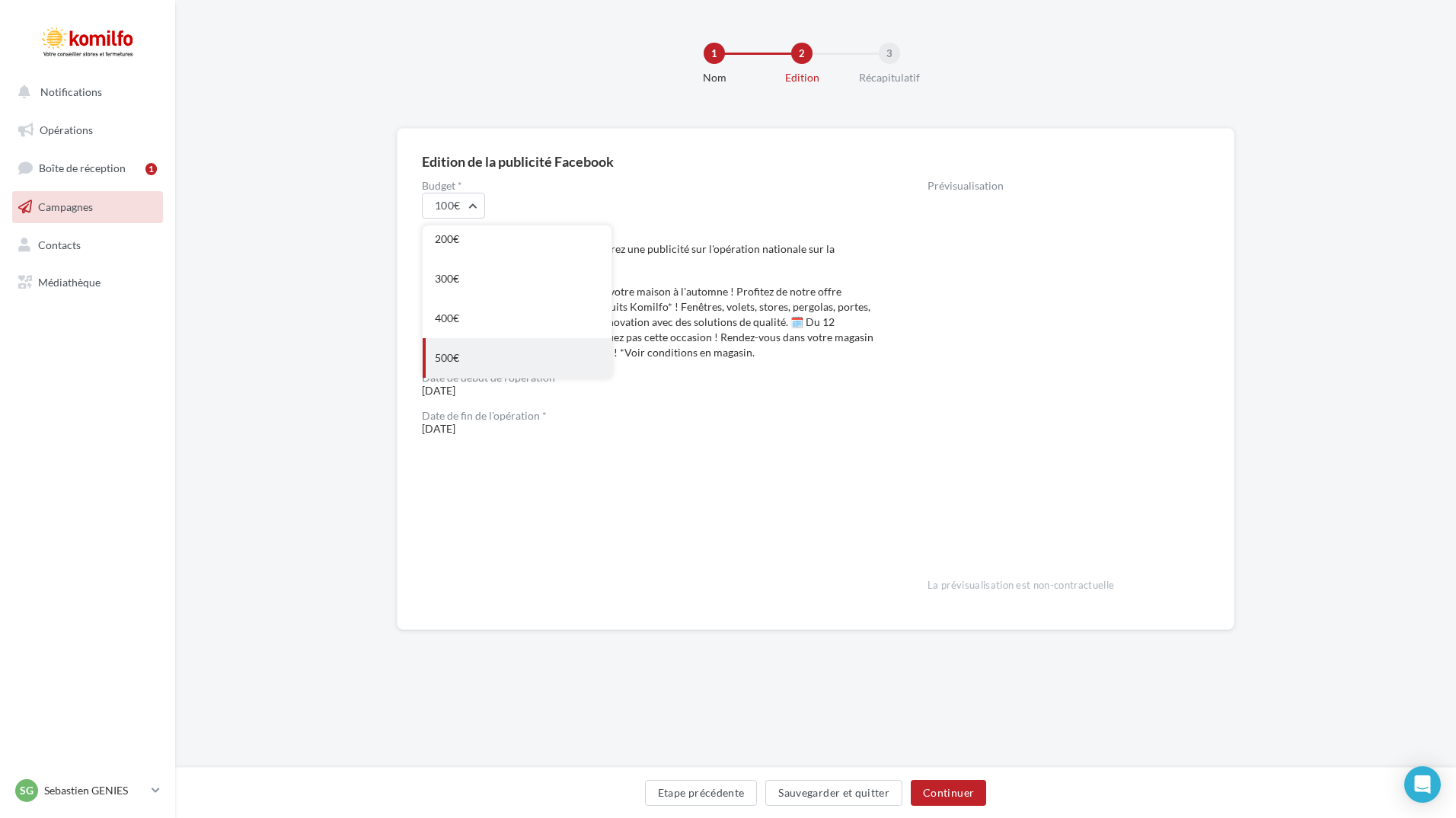
click at [472, 358] on div "500€" at bounding box center [516, 358] width 189 height 40
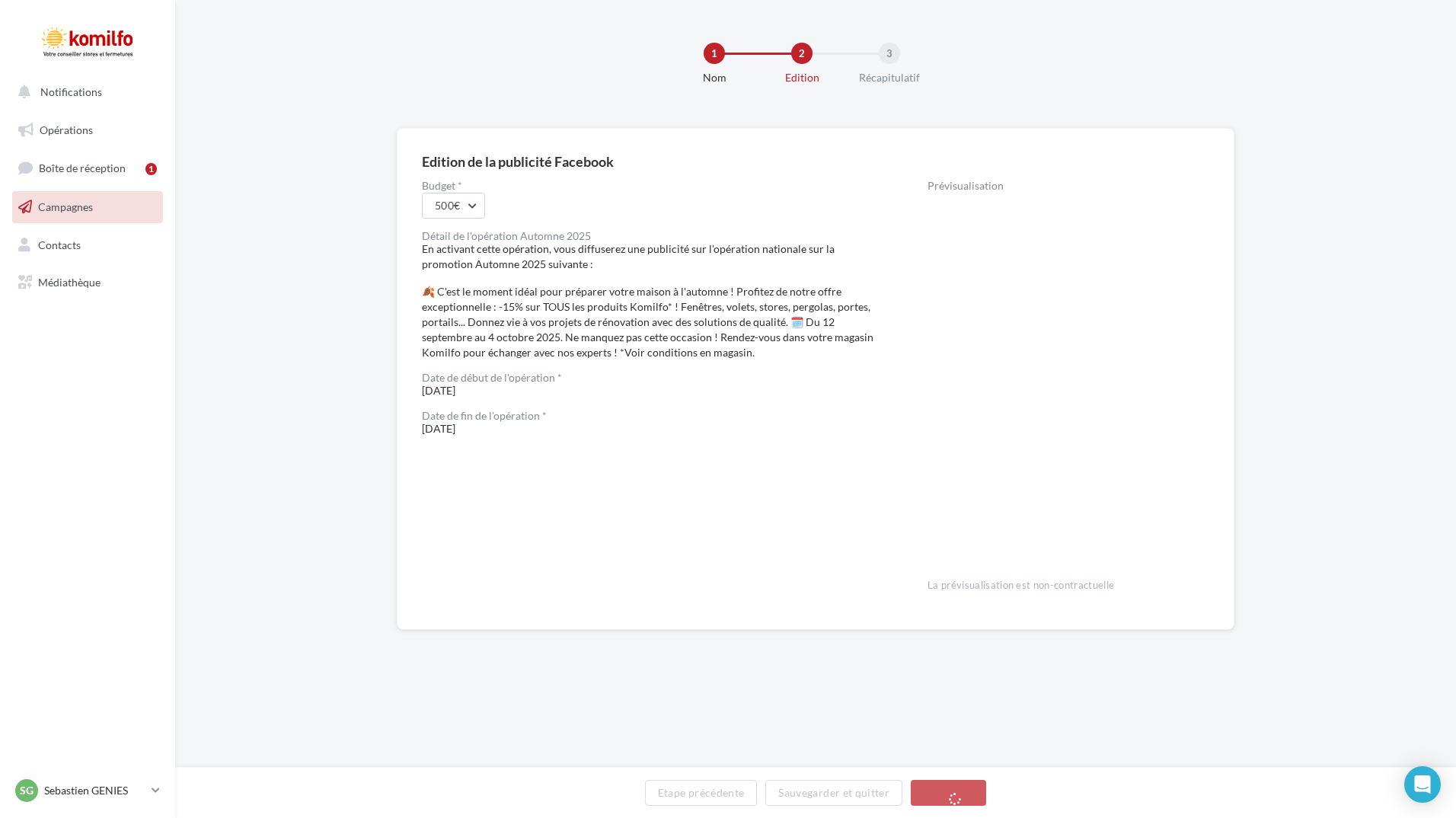
click at [822, 463] on div "Budget * 500€ Détail de l'opération Automne 2025 En activant cette opération, v…" at bounding box center [651, 392] width 457 height 424
drag, startPoint x: 1126, startPoint y: 618, endPoint x: 1089, endPoint y: 645, distance: 45.8
click at [1126, 619] on div "Edition de la publicité Facebook Budget * 500€ Détail de l'opération Automne 20…" at bounding box center [815, 379] width 838 height 502
click at [736, 589] on div "Budget * 500€ Détail de l'opération Automne 2025 En activant cette opération, v…" at bounding box center [651, 392] width 457 height 424
click at [972, 787] on button "Continuer" at bounding box center [948, 793] width 75 height 26
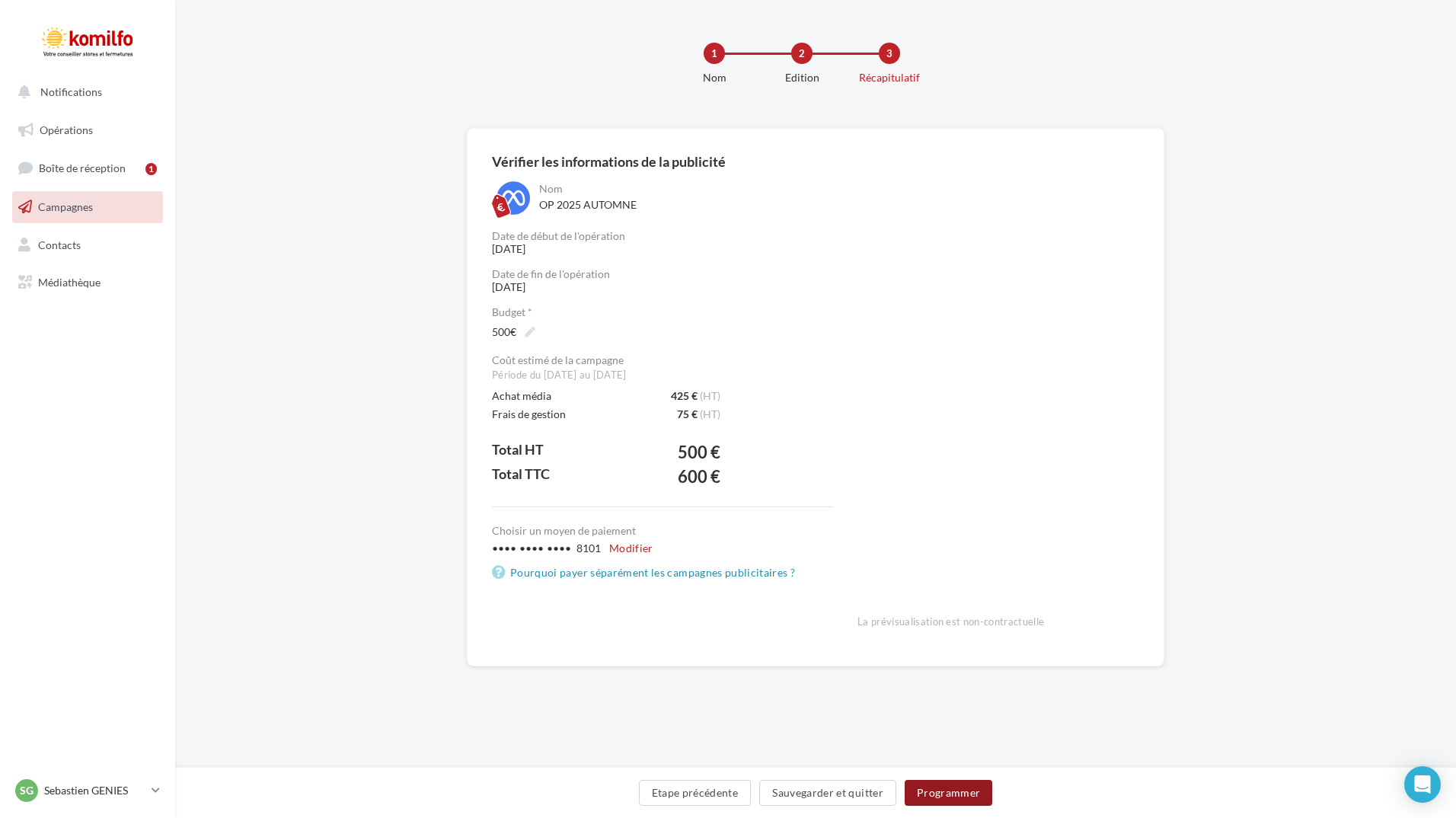
click at [940, 793] on button "Programmer" at bounding box center [949, 793] width 89 height 26
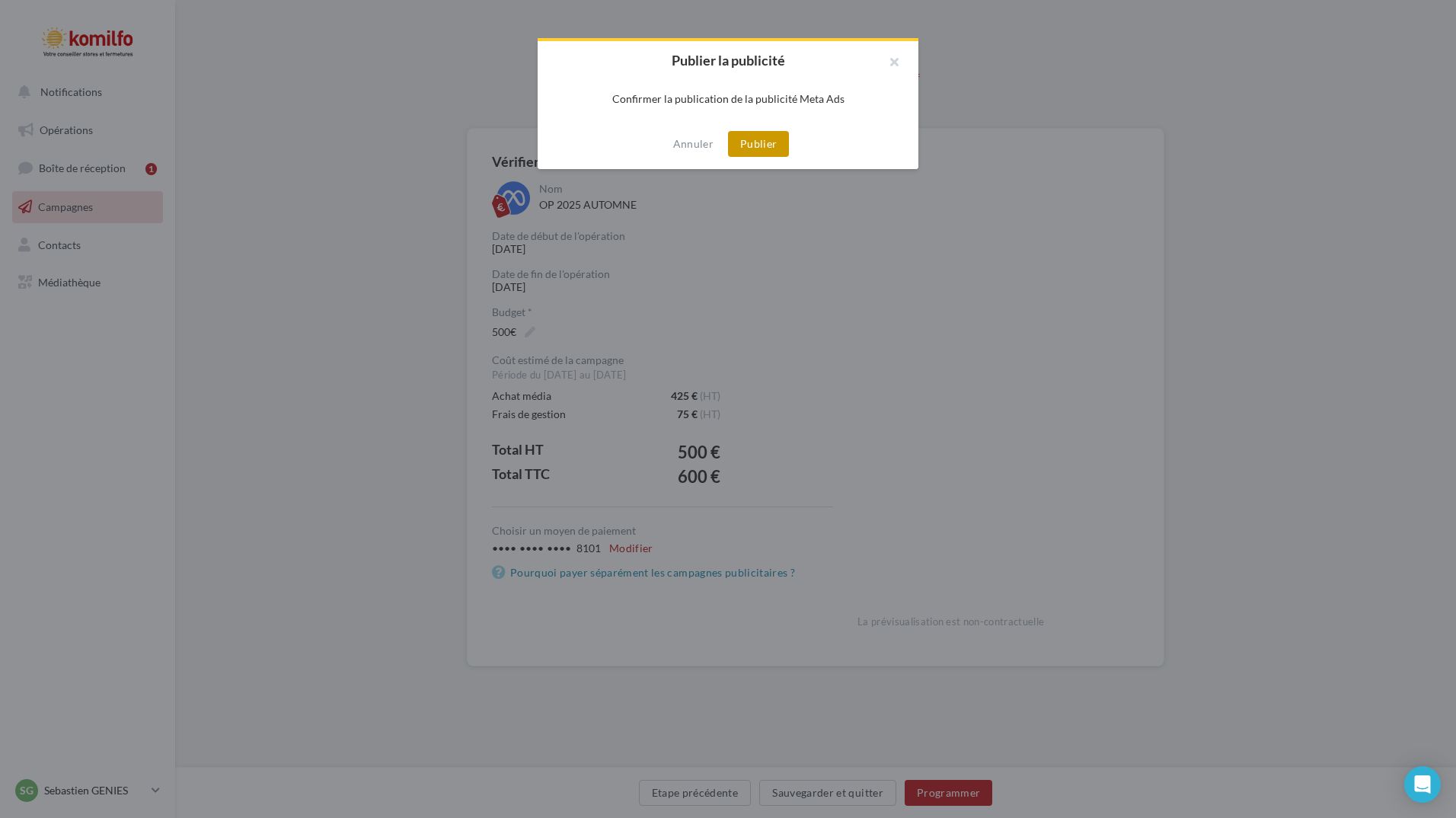
click at [770, 143] on button "Publier" at bounding box center [758, 144] width 61 height 26
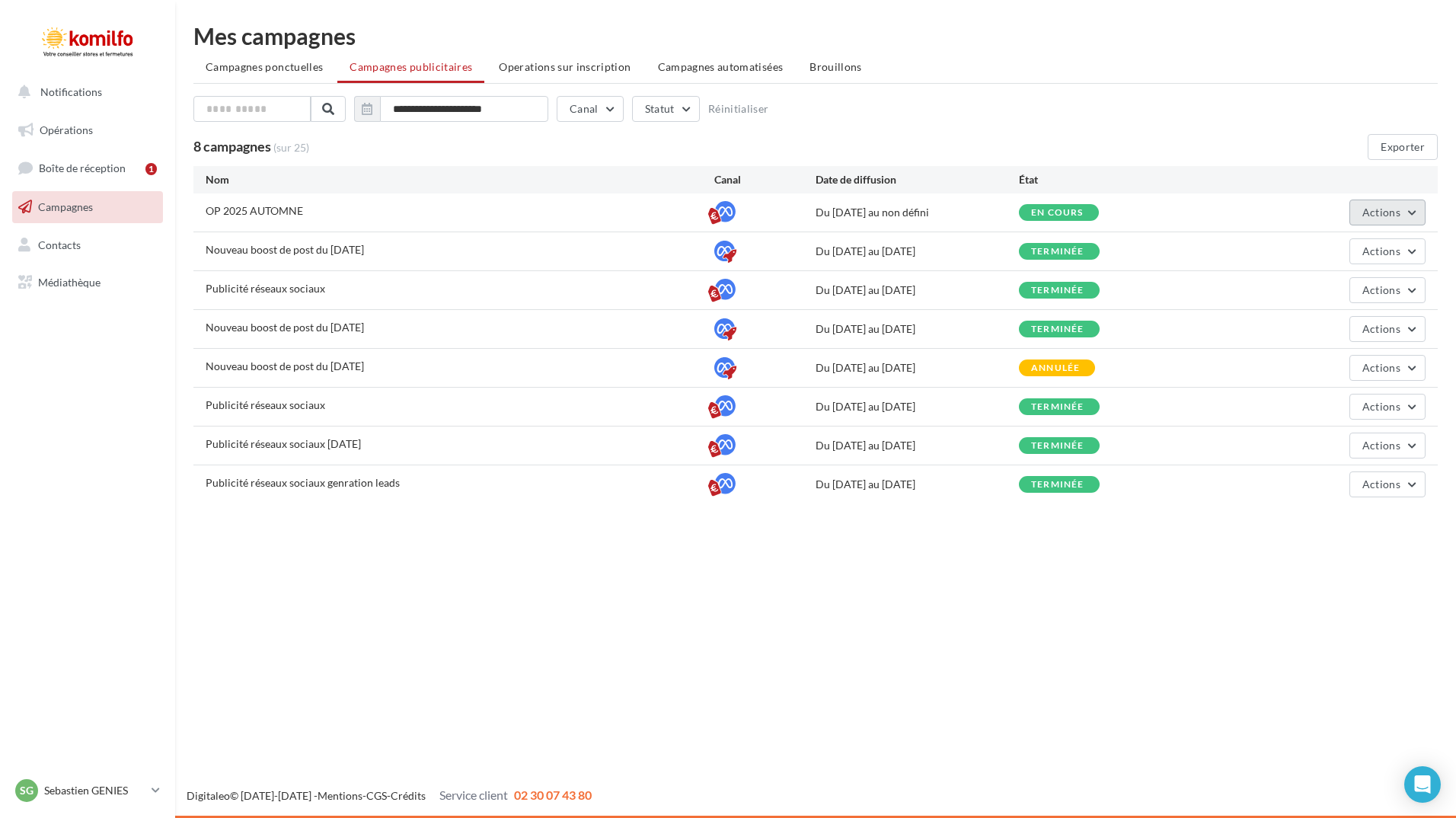
click at [1416, 207] on button "Actions" at bounding box center [1387, 212] width 76 height 26
click at [1378, 288] on button "Voir les résultats" at bounding box center [1349, 288] width 153 height 40
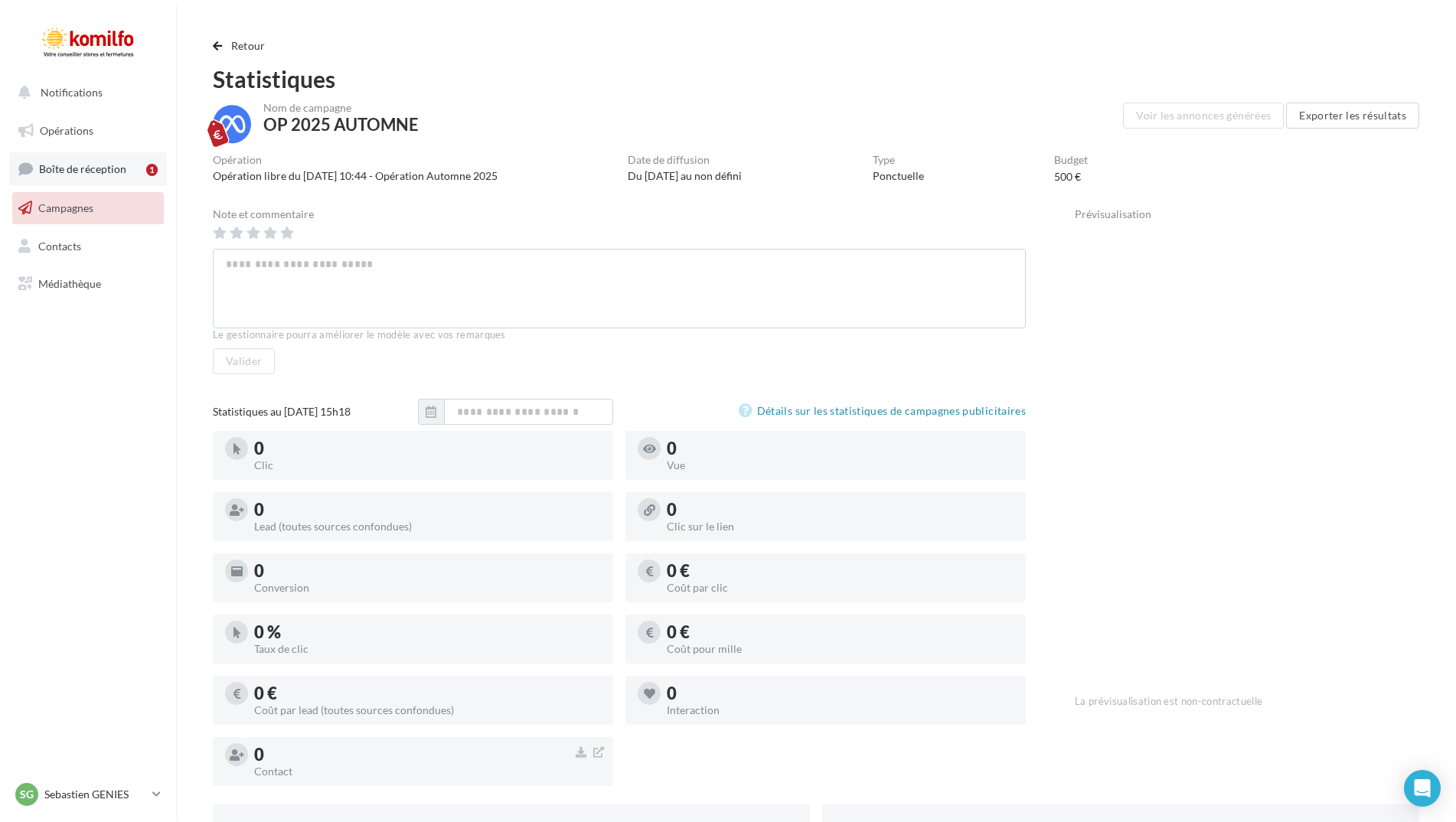
click at [92, 154] on link "Boîte de réception 1" at bounding box center [88, 169] width 157 height 33
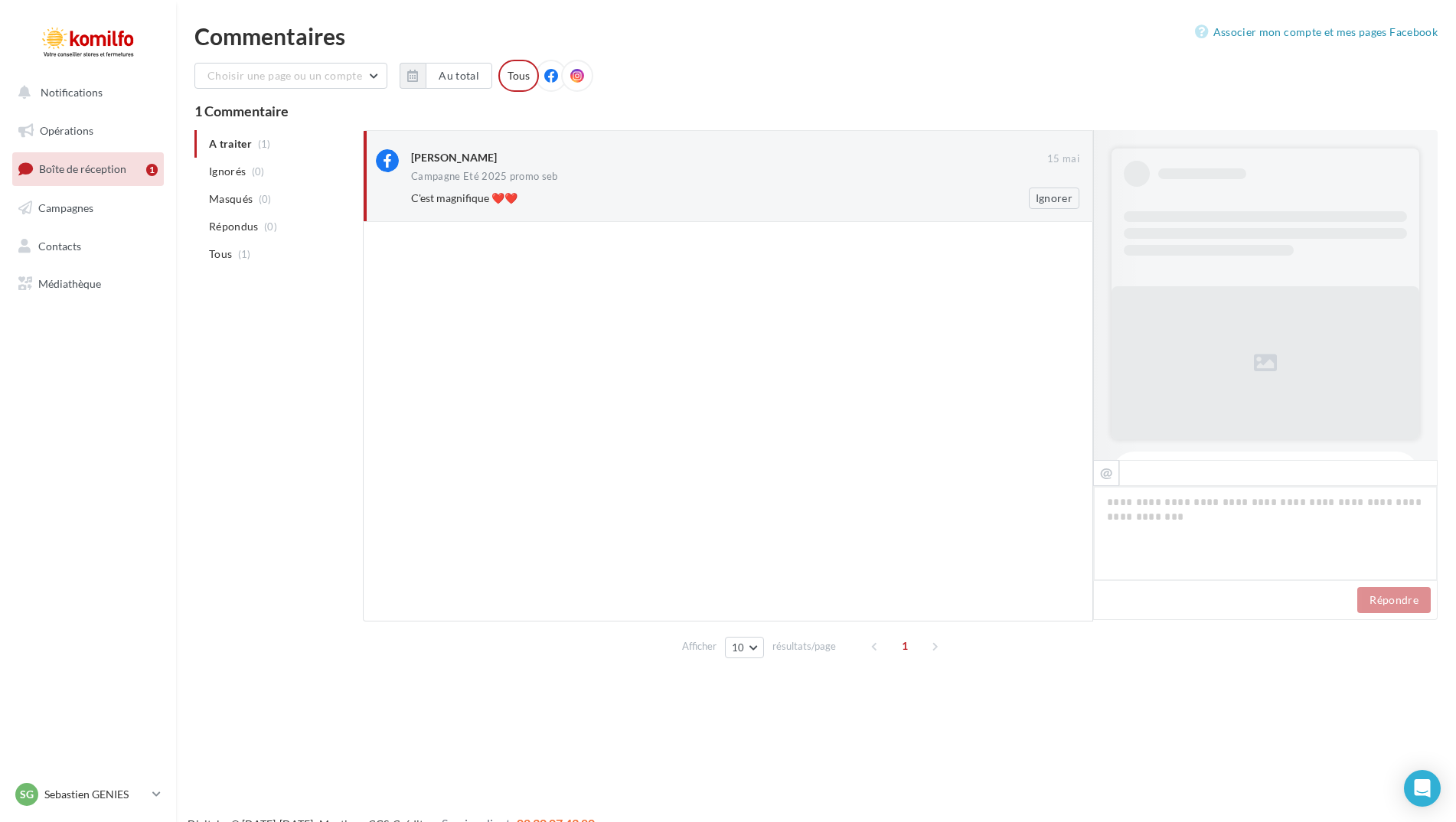
scroll to position [997, 0]
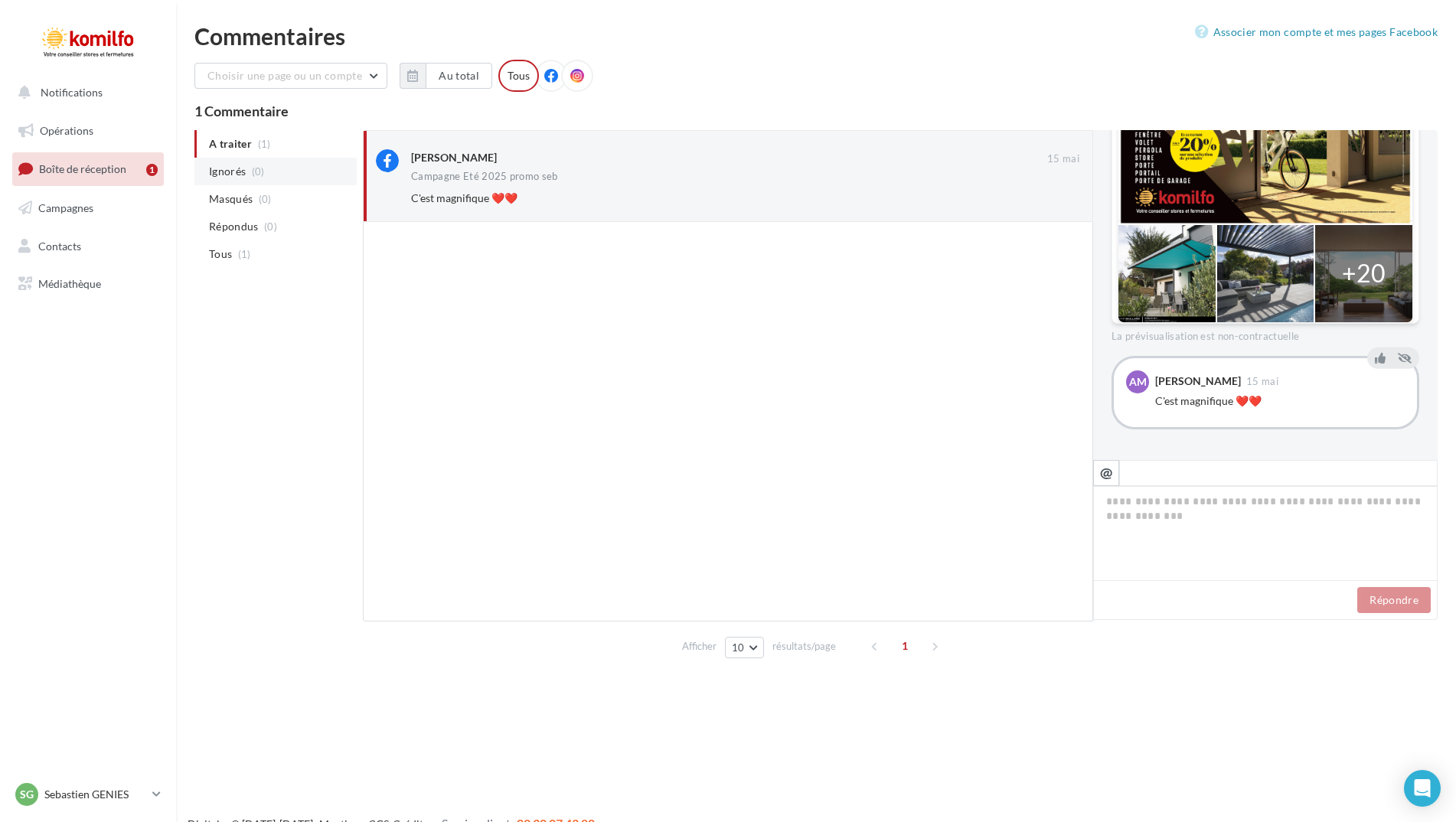
click at [246, 169] on span "Ignorés" at bounding box center [227, 171] width 37 height 15
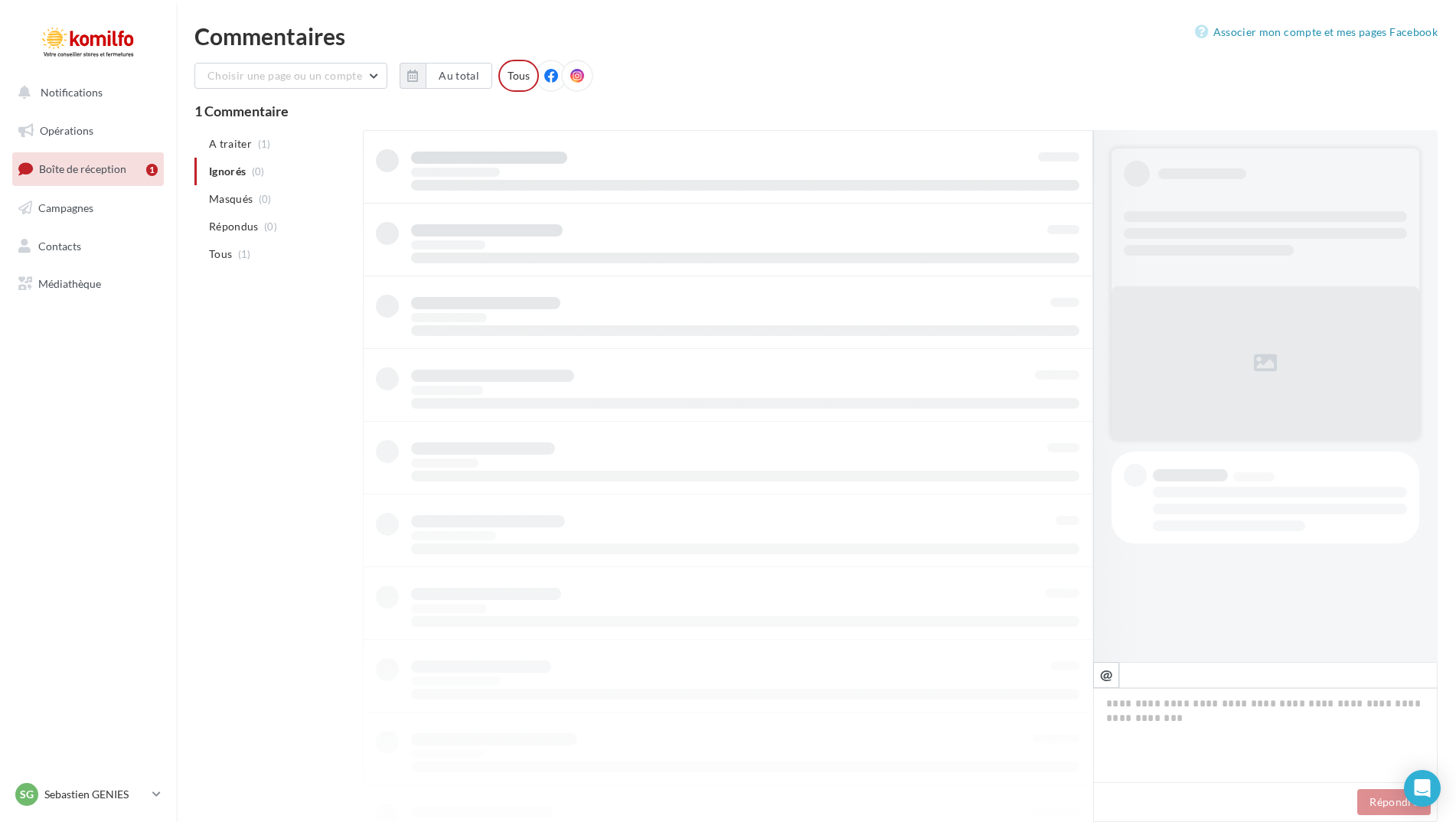
scroll to position [0, 0]
click at [249, 146] on li "A traiter (1)" at bounding box center [276, 144] width 162 height 28
click at [226, 170] on span "Ignorés" at bounding box center [227, 170] width 37 height 15
click at [111, 126] on link "Opérations" at bounding box center [88, 130] width 157 height 32
